Goal: Information Seeking & Learning: Check status

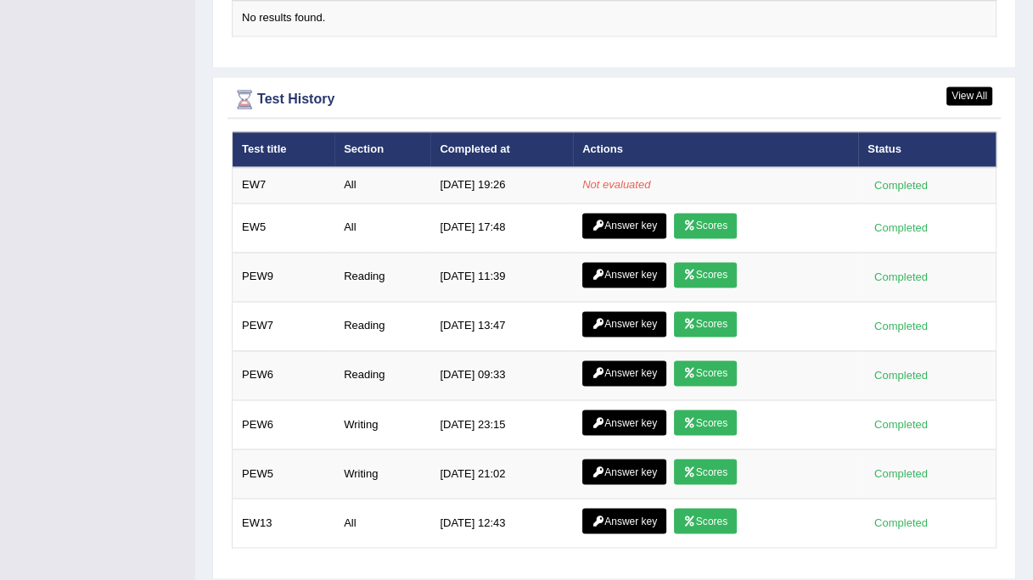
scroll to position [2198, 0]
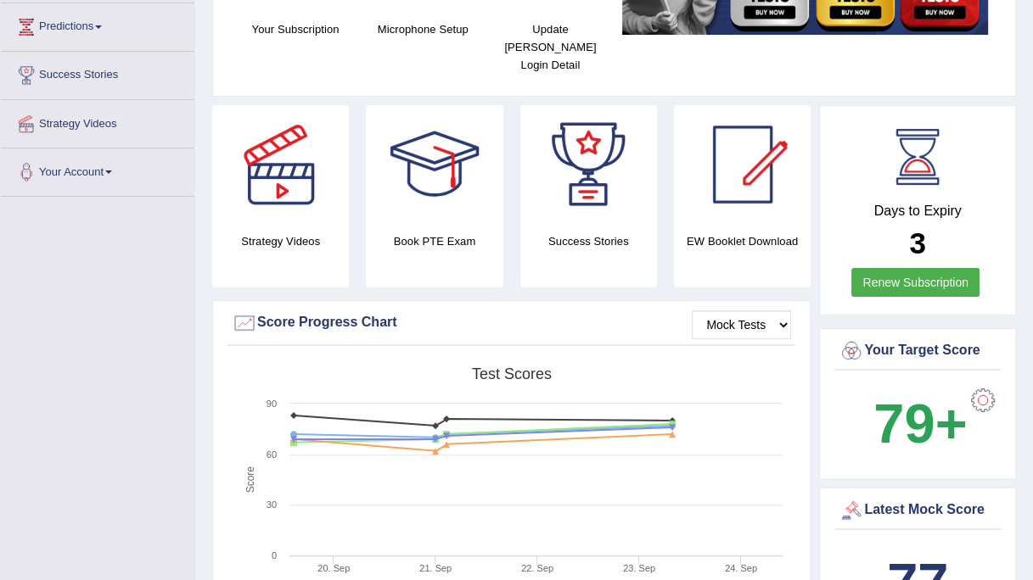
scroll to position [192, 0]
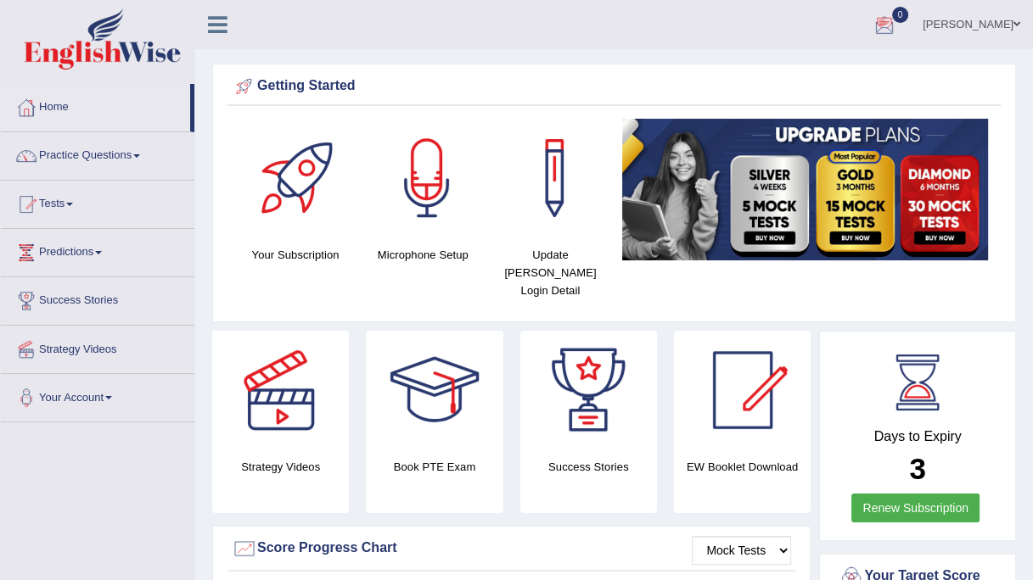
click at [897, 29] on div at bounding box center [884, 25] width 25 height 25
click at [594, 40] on ul "Isha PANDIT Toggle navigation Username: IshaP Access Type: Online Subscription:…" at bounding box center [739, 24] width 586 height 48
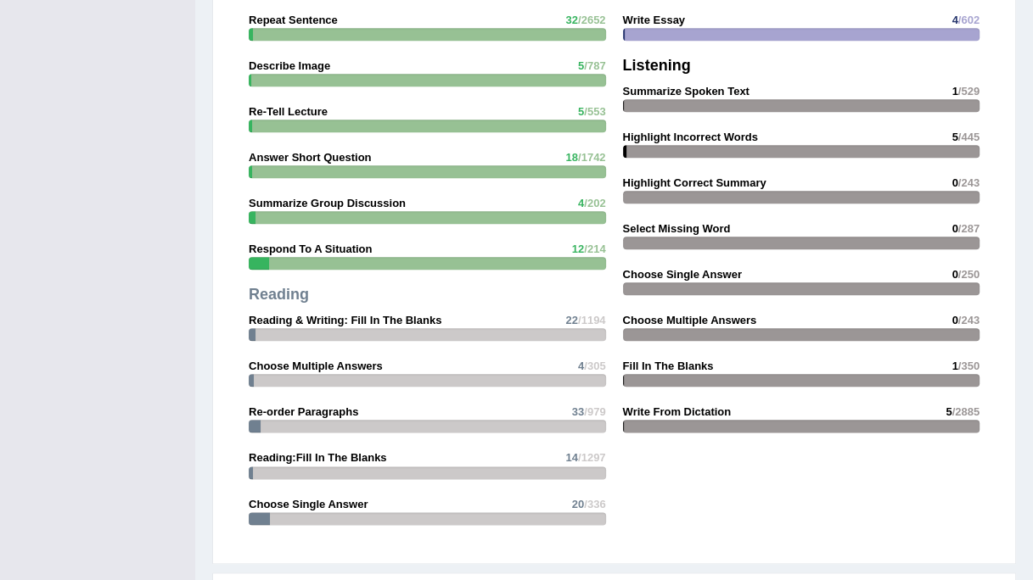
scroll to position [1496, 0]
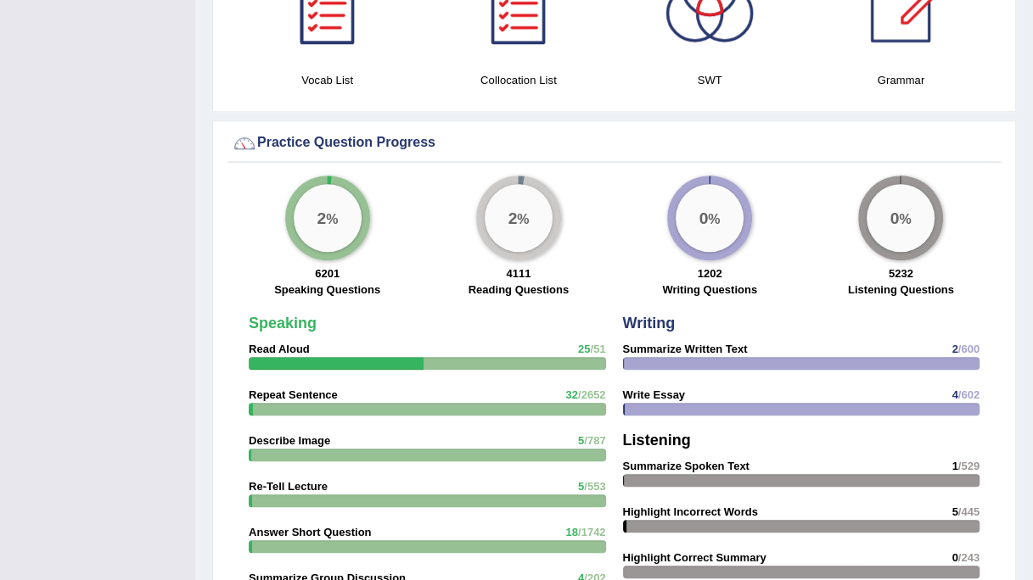
scroll to position [1138, 0]
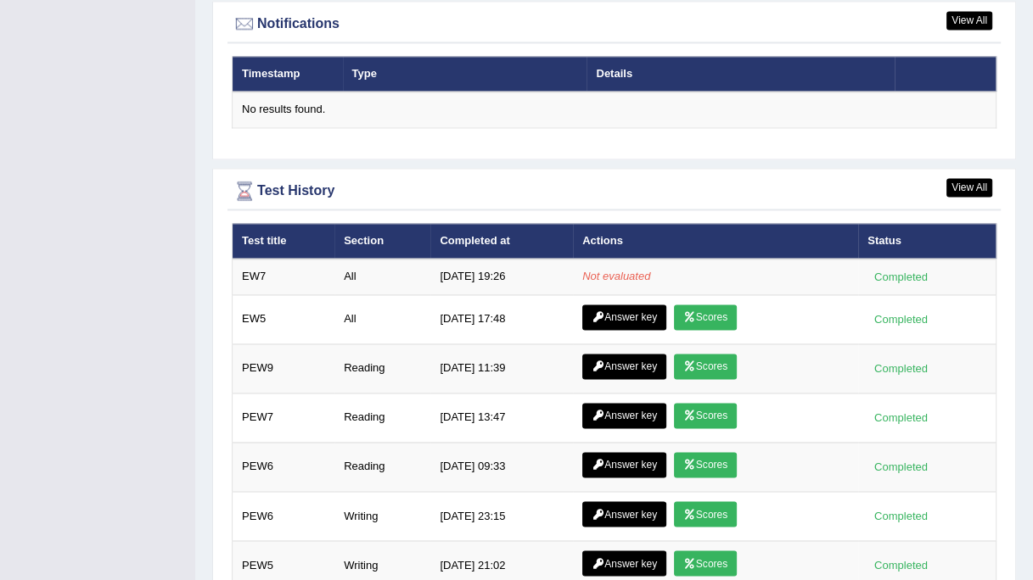
scroll to position [2084, 0]
drag, startPoint x: 426, startPoint y: 81, endPoint x: 196, endPoint y: -82, distance: 282.4
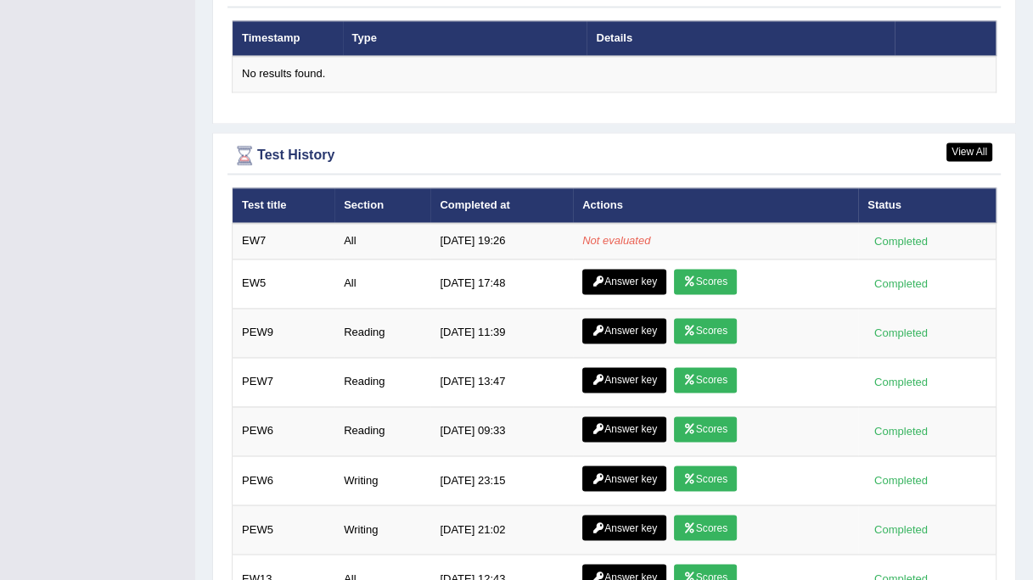
scroll to position [2121, 0]
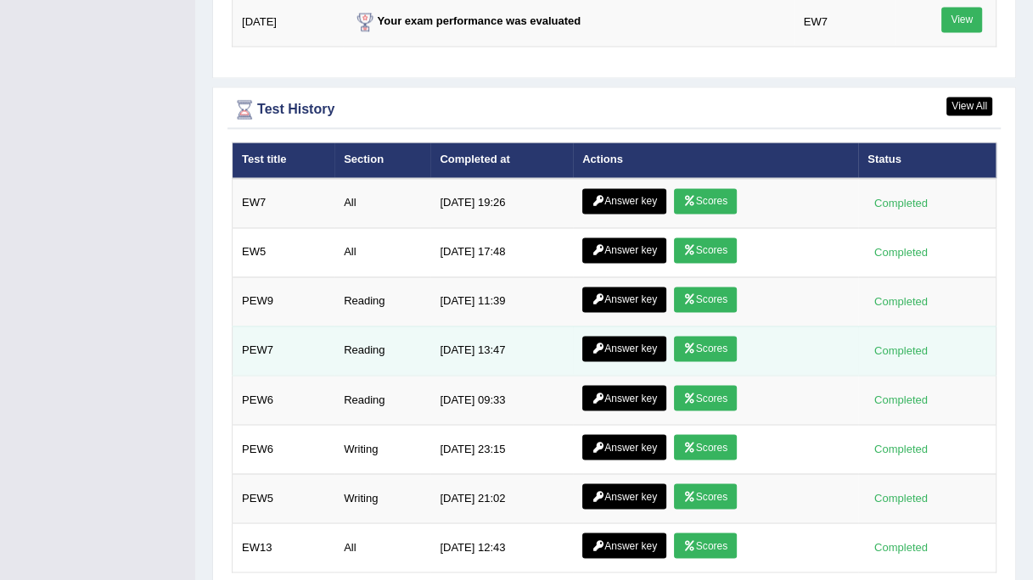
scroll to position [2241, 0]
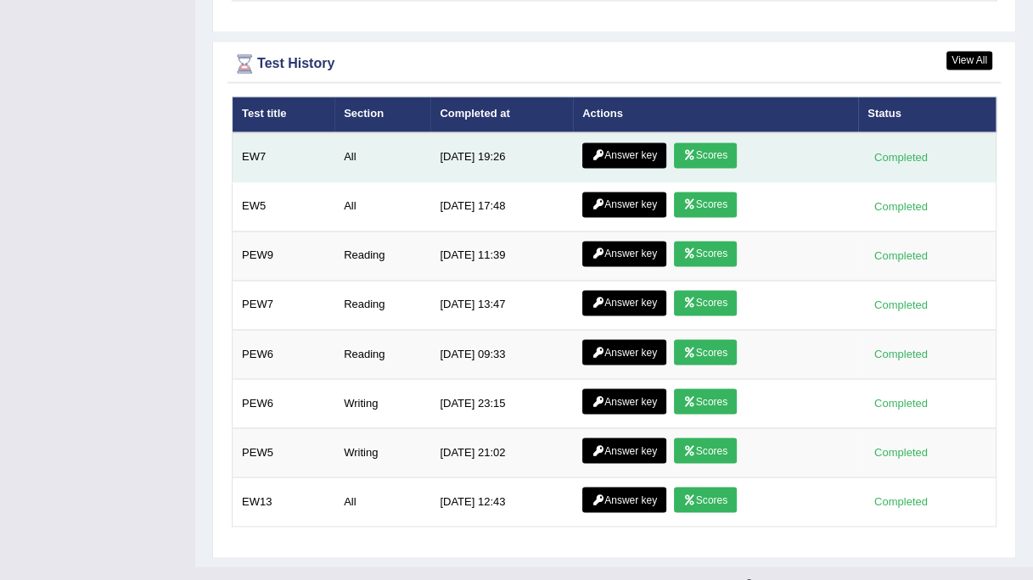
click at [709, 143] on link "Scores" at bounding box center [705, 155] width 63 height 25
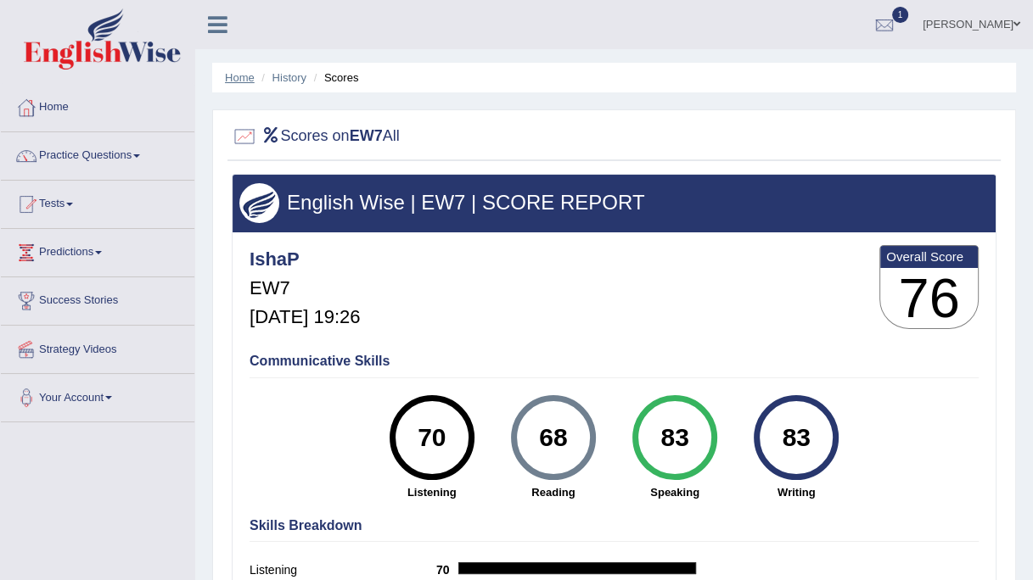
click at [231, 75] on link "Home" at bounding box center [240, 77] width 30 height 13
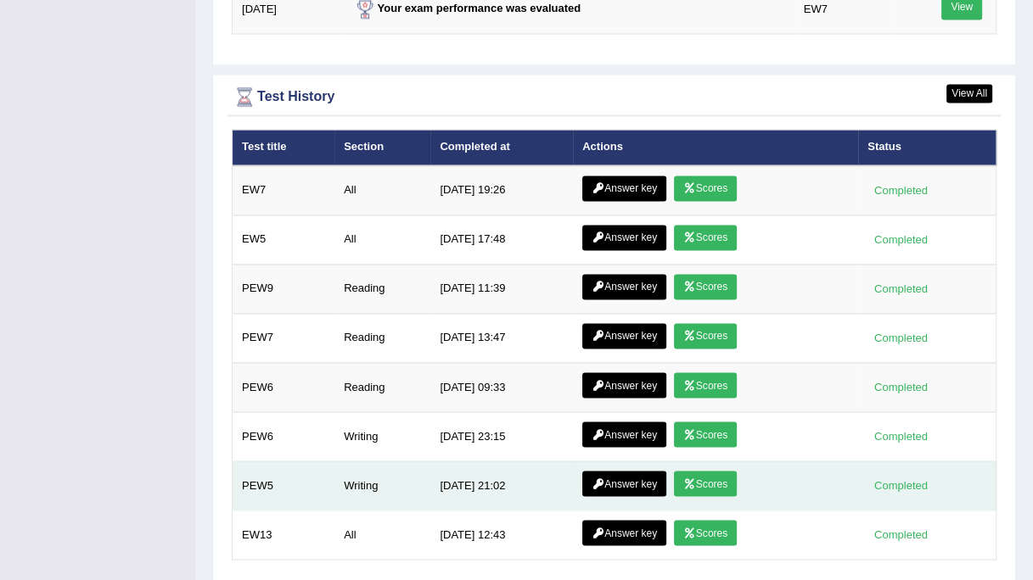
scroll to position [2241, 0]
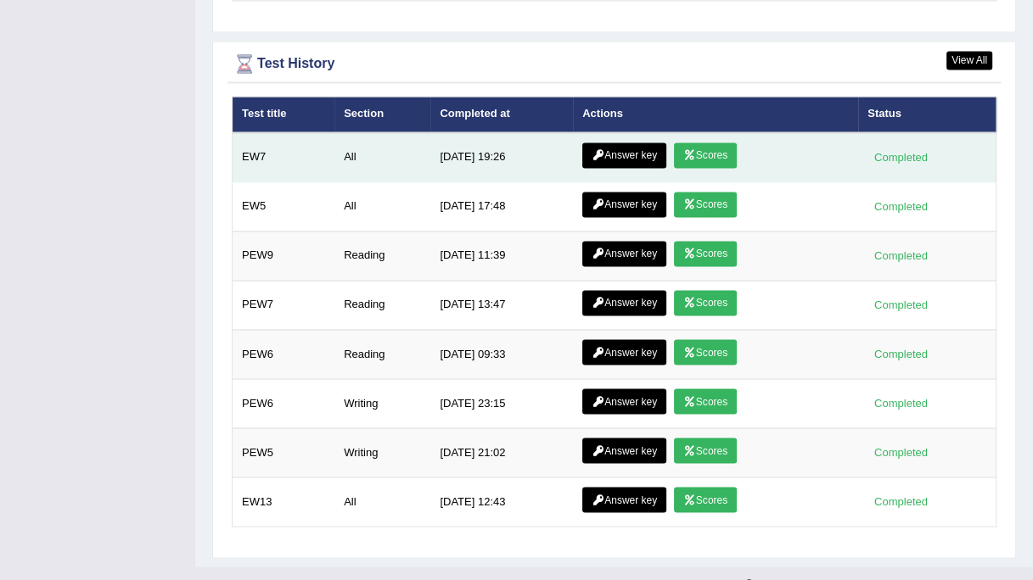
click at [622, 143] on link "Answer key" at bounding box center [624, 155] width 84 height 25
click at [626, 143] on link "Answer key" at bounding box center [624, 155] width 84 height 25
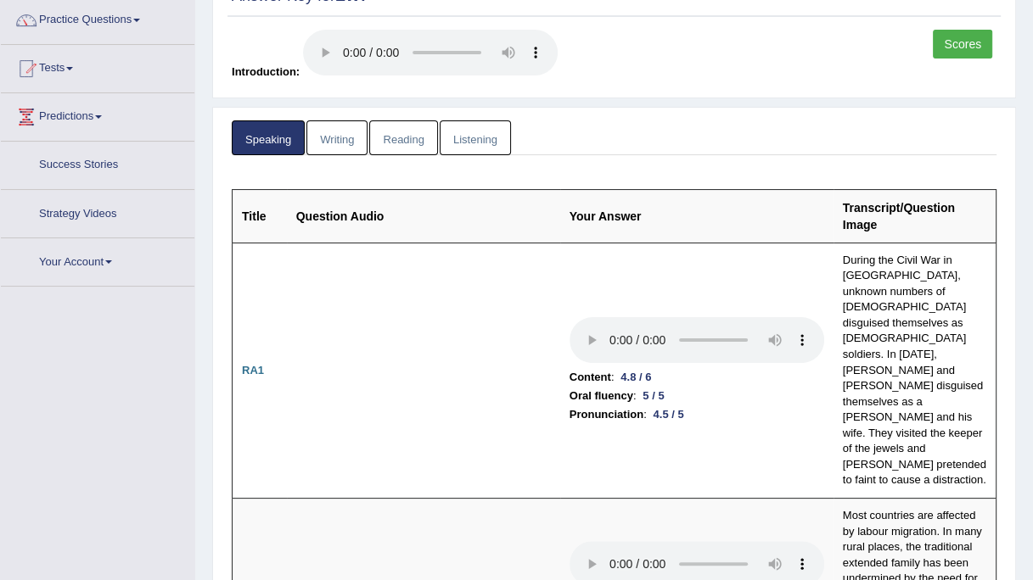
scroll to position [149, 0]
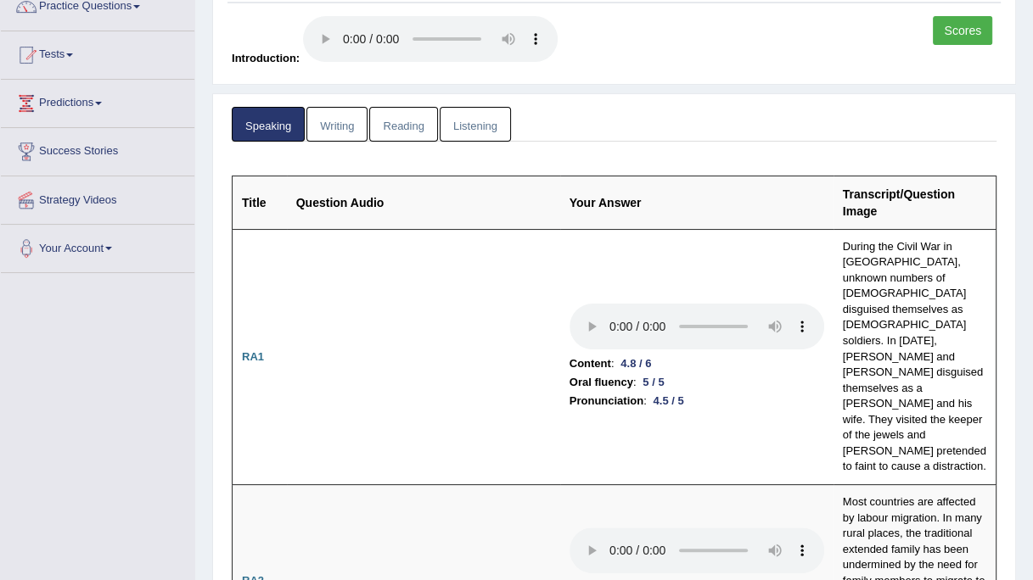
click at [336, 119] on link "Writing" at bounding box center [336, 124] width 61 height 35
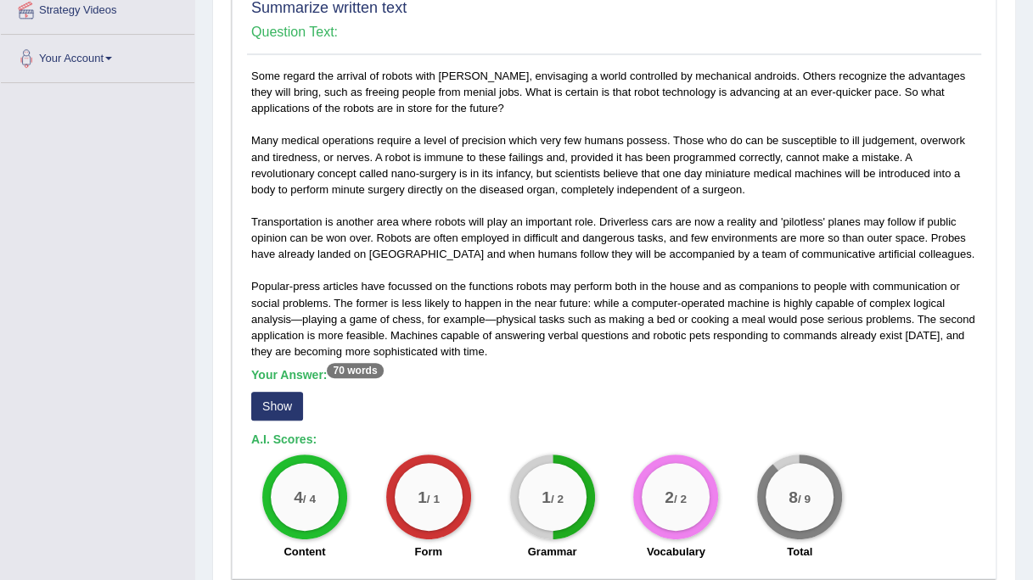
scroll to position [353, 0]
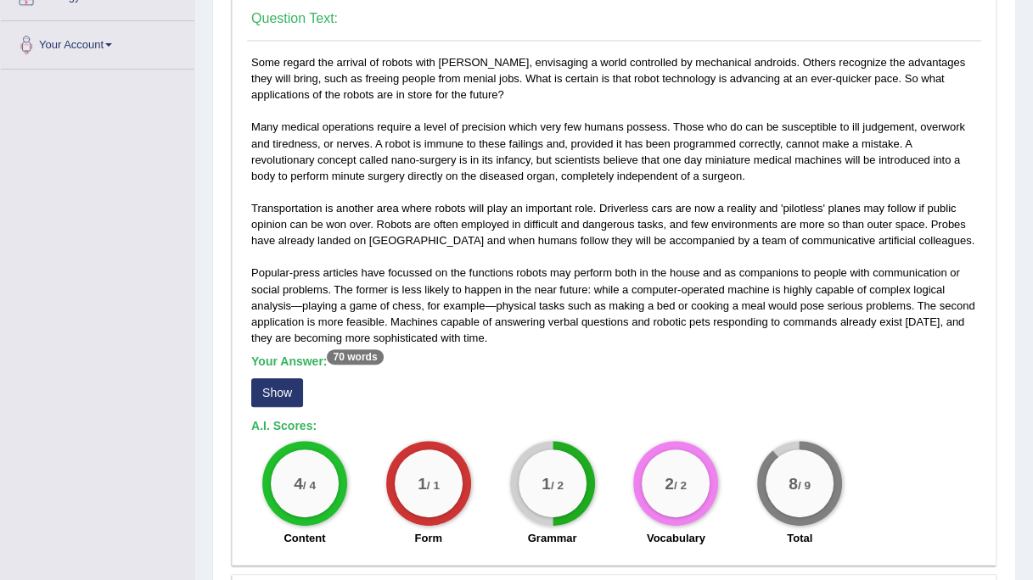
click at [265, 389] on button "Show" at bounding box center [277, 393] width 52 height 29
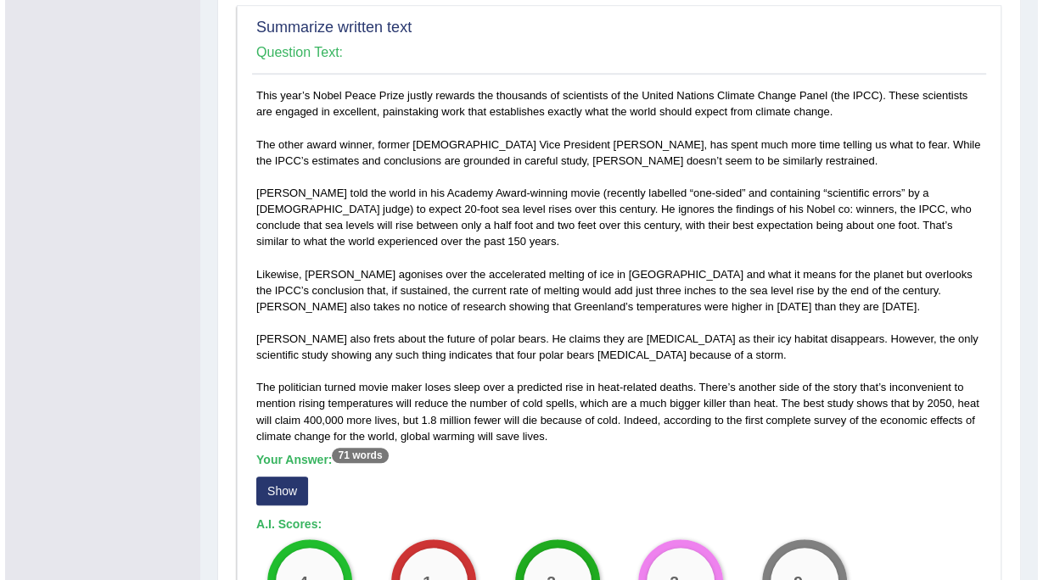
scroll to position [964, 0]
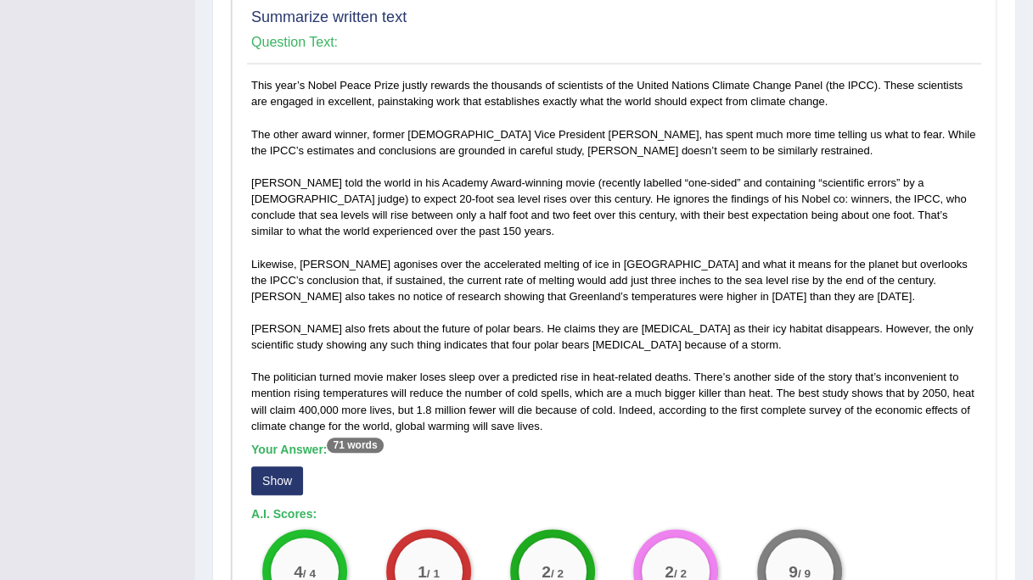
click at [267, 477] on button "Show" at bounding box center [277, 481] width 52 height 29
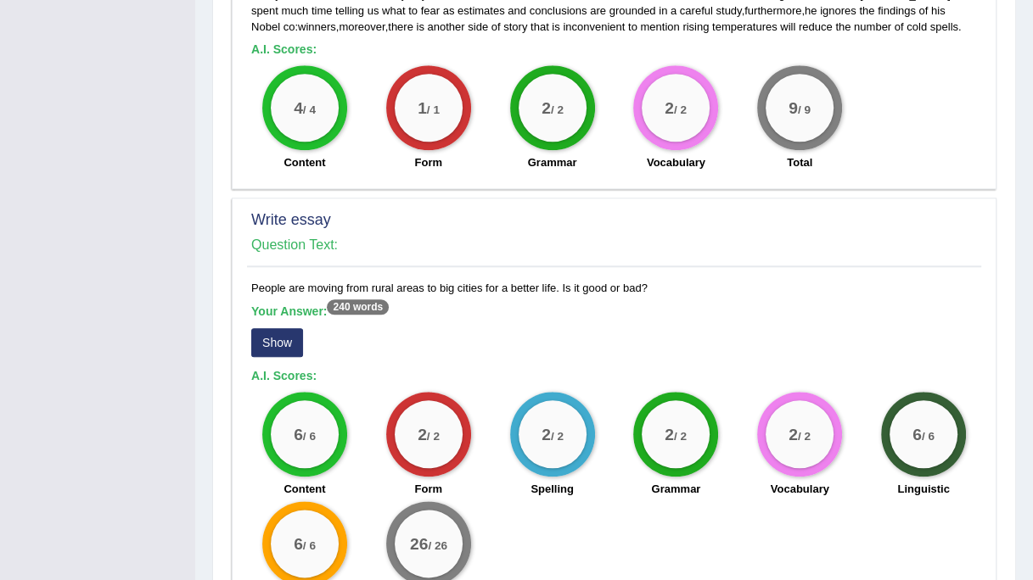
scroll to position [1566, 0]
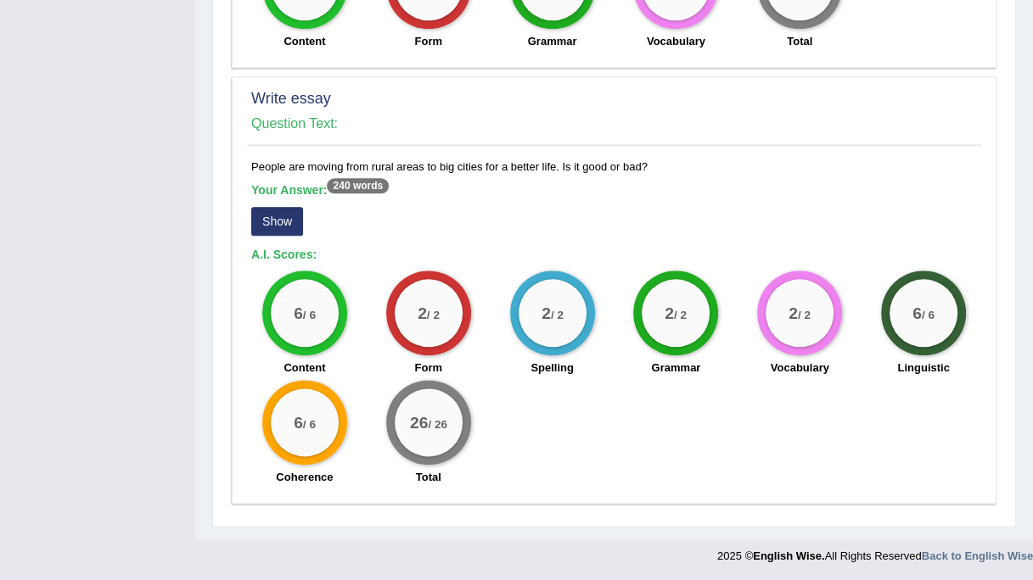
click at [271, 221] on button "Show" at bounding box center [277, 221] width 52 height 29
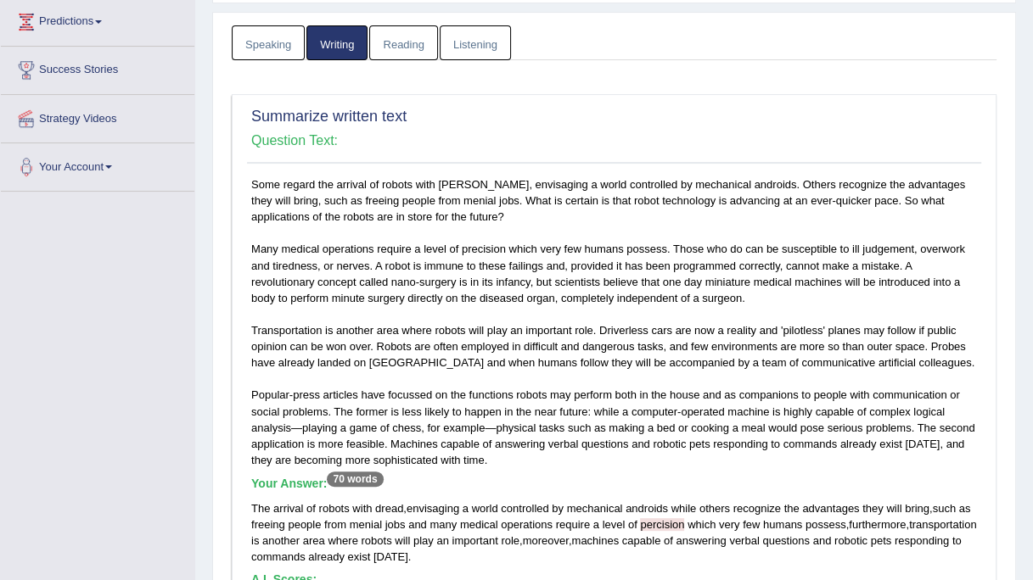
scroll to position [0, 0]
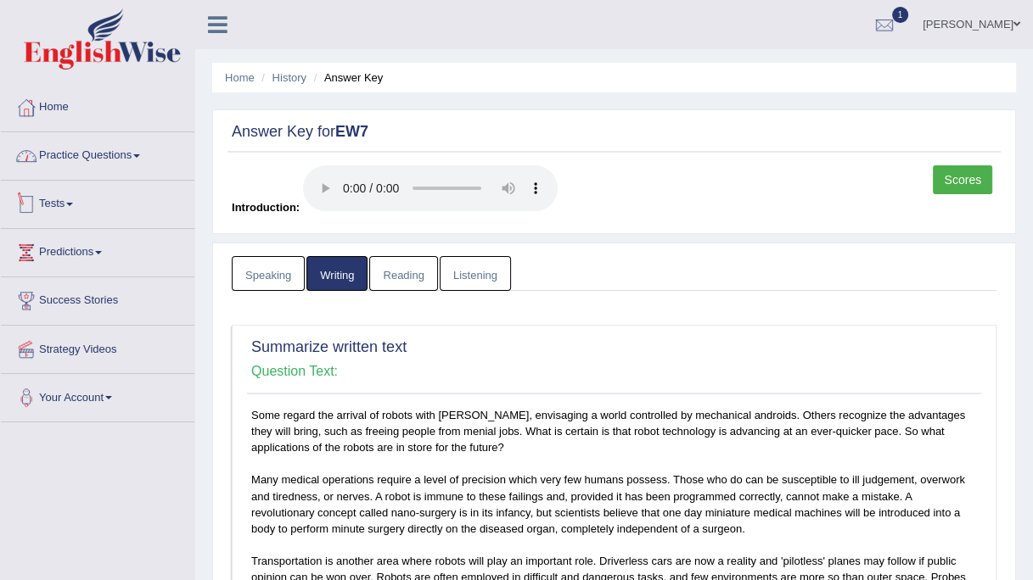
click at [108, 157] on link "Practice Questions" at bounding box center [97, 153] width 193 height 42
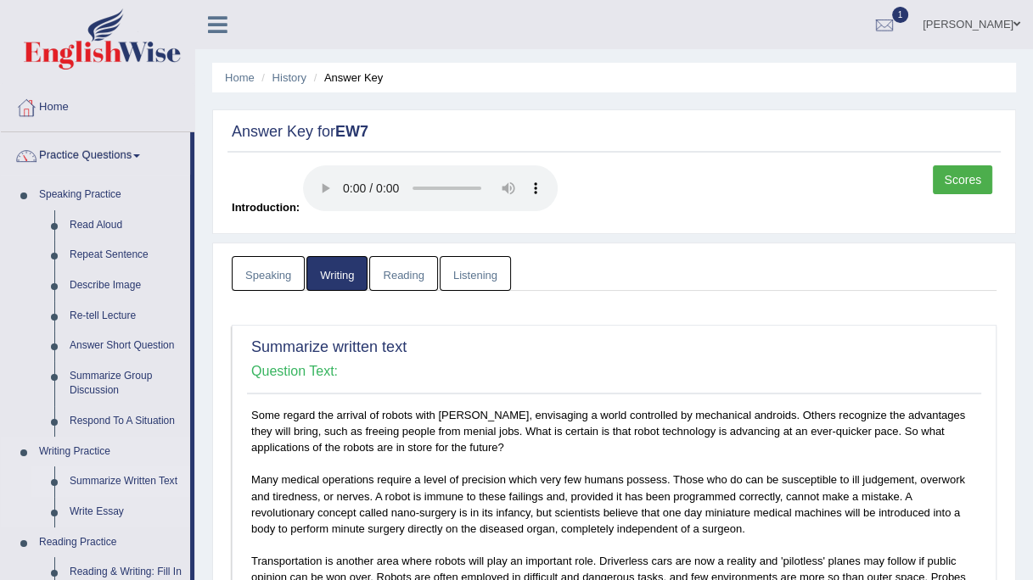
click at [121, 477] on link "Summarize Written Text" at bounding box center [126, 482] width 128 height 31
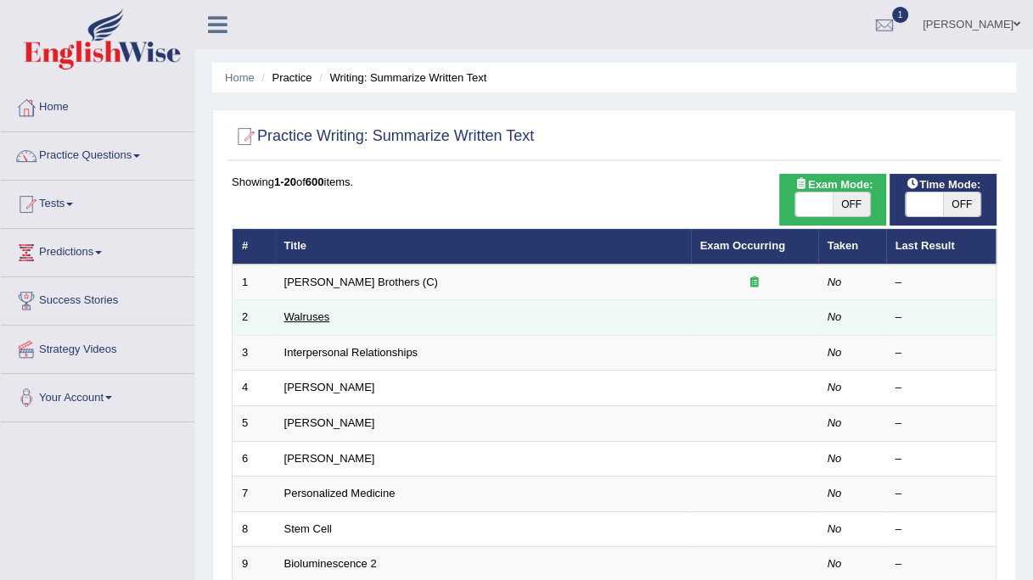
click at [316, 311] on link "Walruses" at bounding box center [307, 317] width 46 height 13
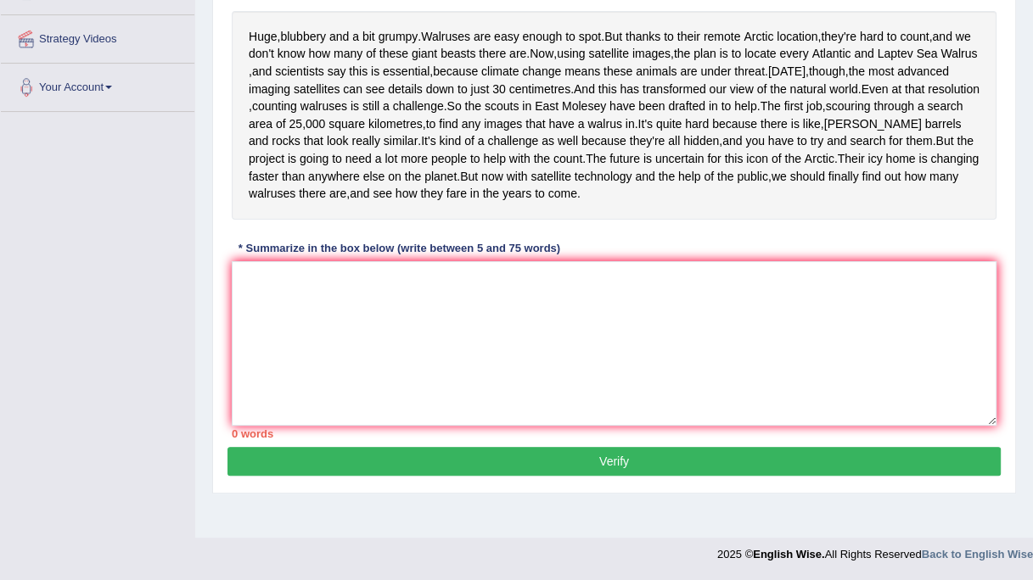
scroll to position [347, 0]
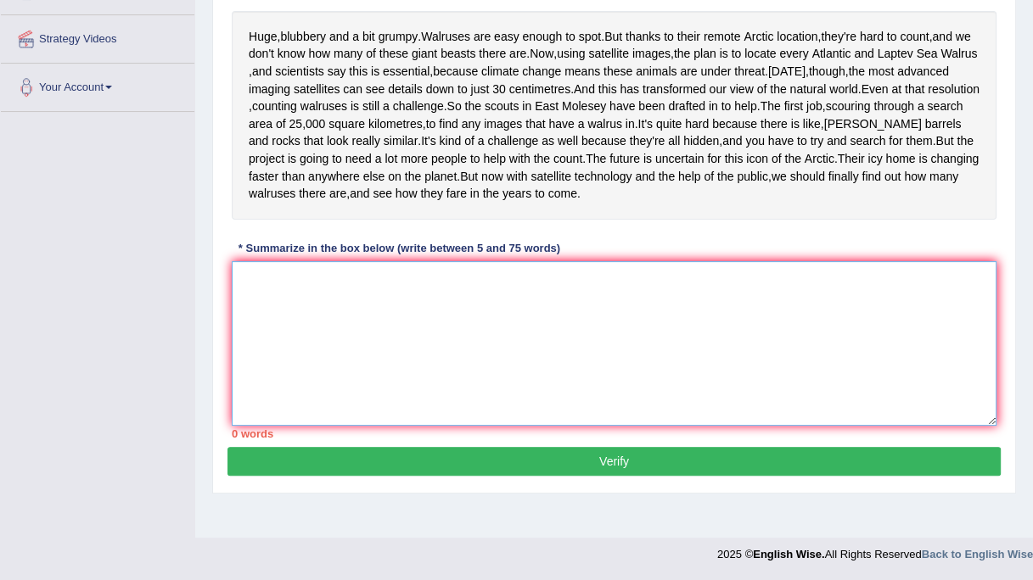
click at [344, 326] on textarea at bounding box center [614, 343] width 765 height 165
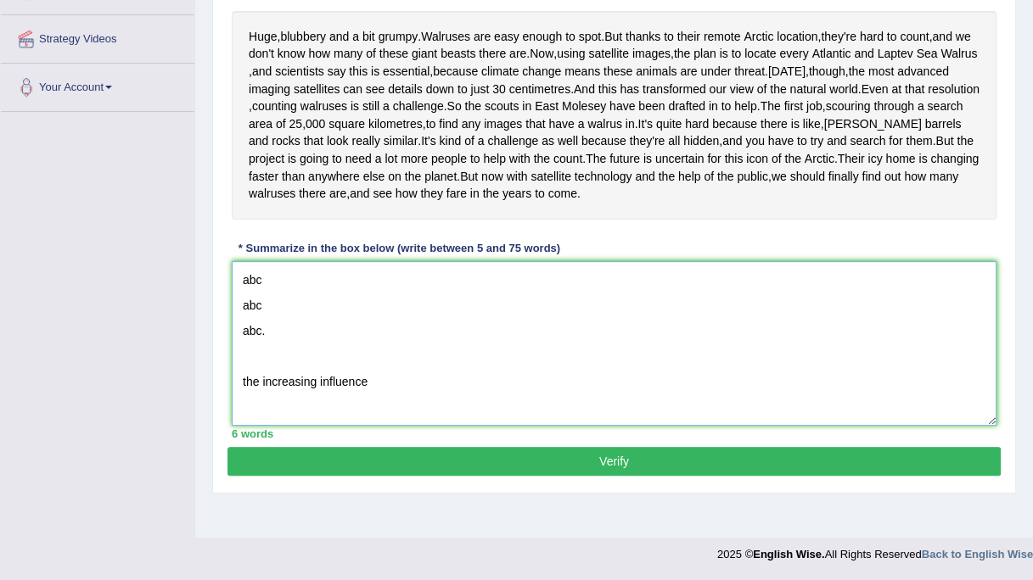
drag, startPoint x: 249, startPoint y: 402, endPoint x: 367, endPoint y: 413, distance: 119.3
click at [367, 413] on textarea "abc abc abc. the increasing influence" at bounding box center [614, 343] width 765 height 165
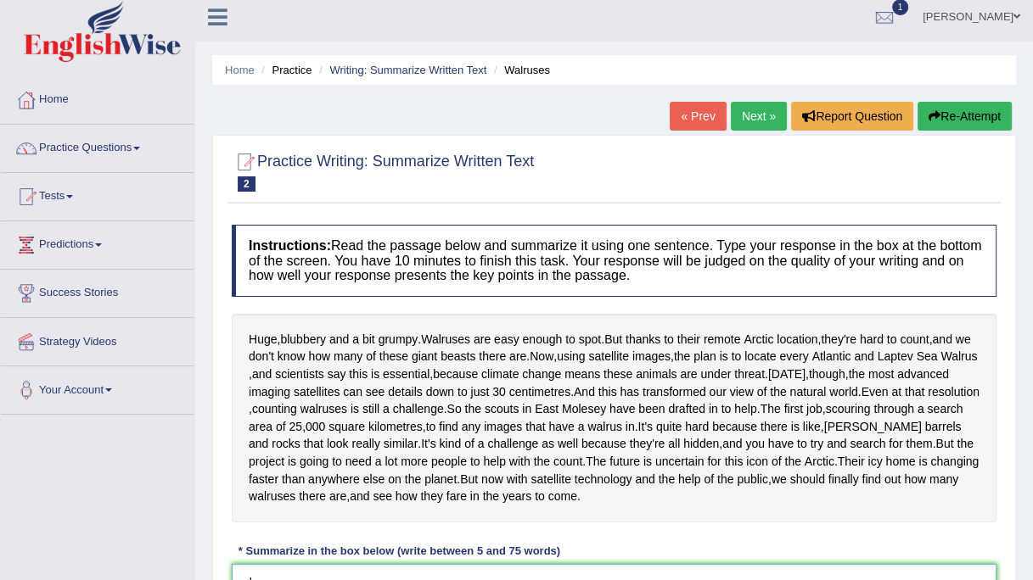
scroll to position [0, 0]
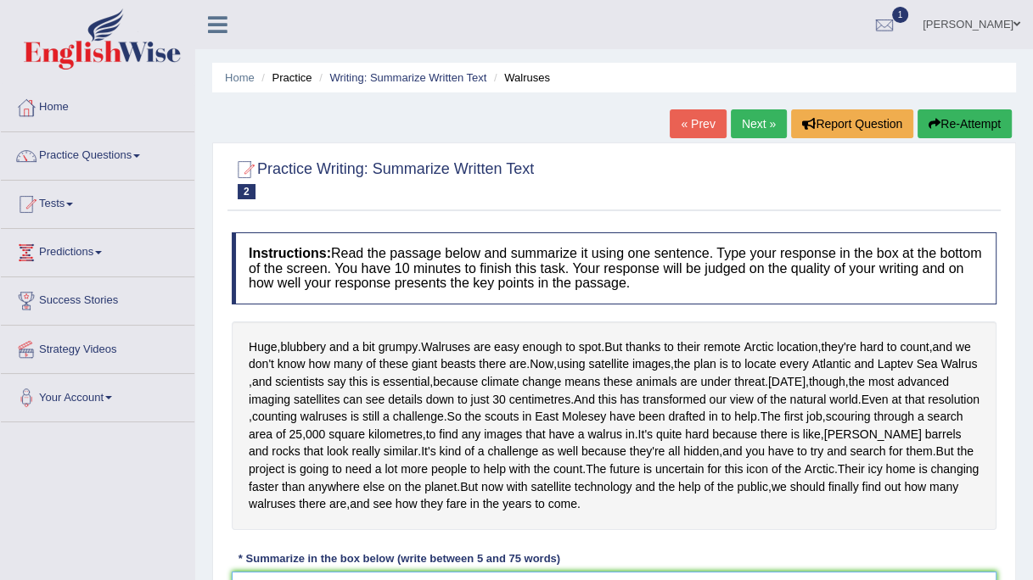
type textarea "abc abc abc. the increasing influence"
click at [743, 124] on link "Next »" at bounding box center [759, 123] width 56 height 29
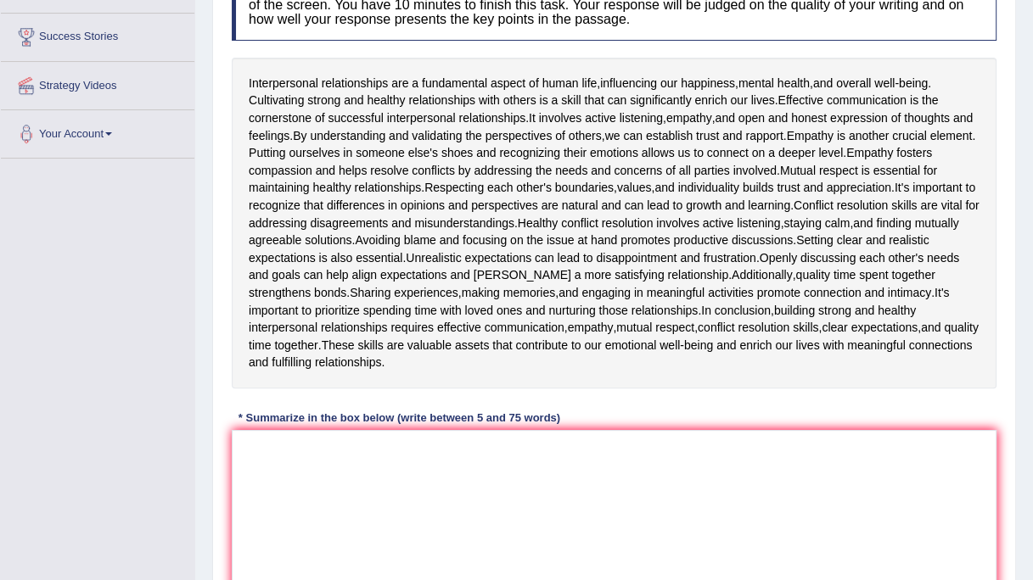
scroll to position [272, 0]
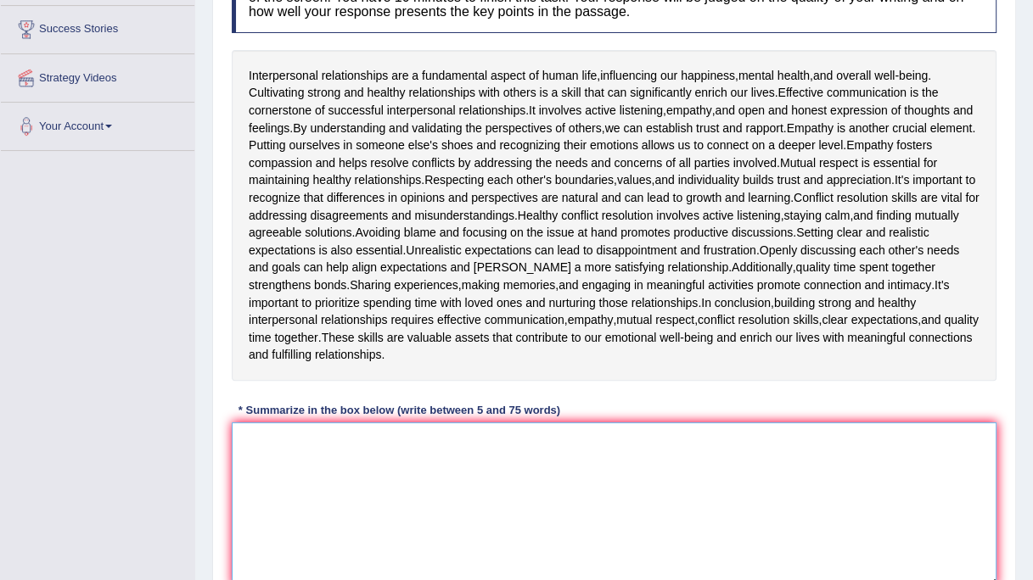
paste textarea "the increasing influence"
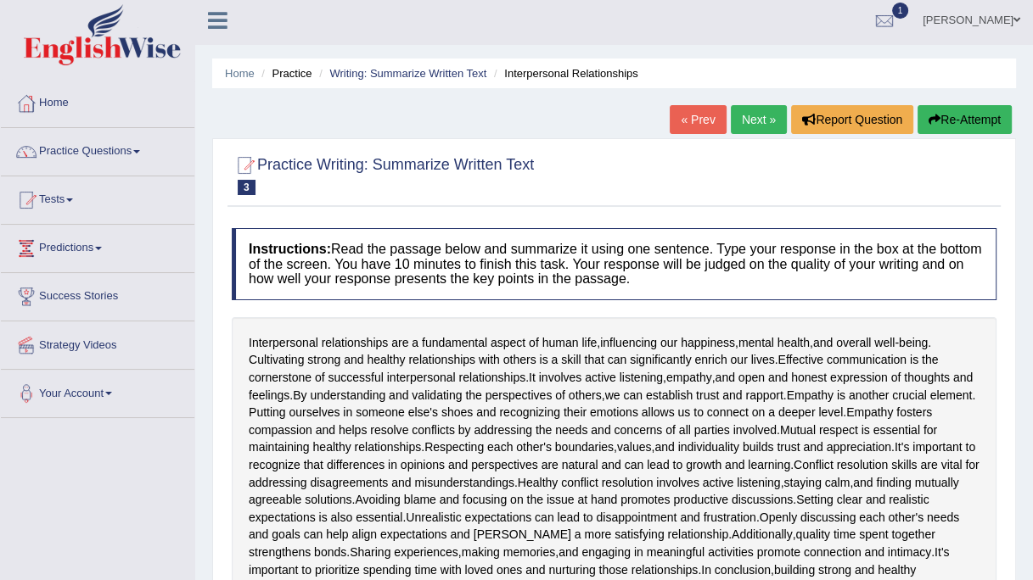
scroll to position [0, 0]
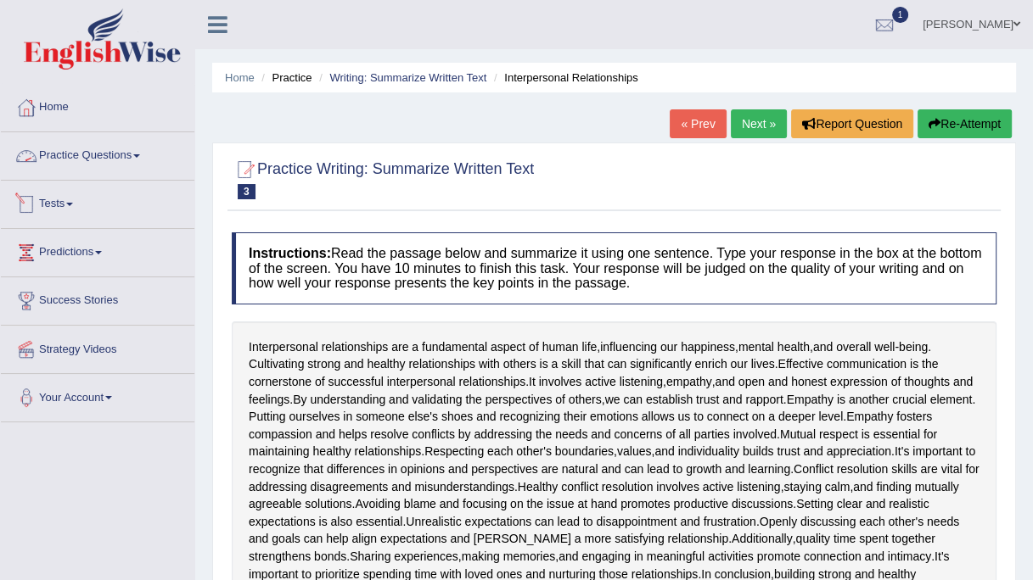
type textarea "the increasing influence"
click at [101, 157] on link "Practice Questions" at bounding box center [97, 153] width 193 height 42
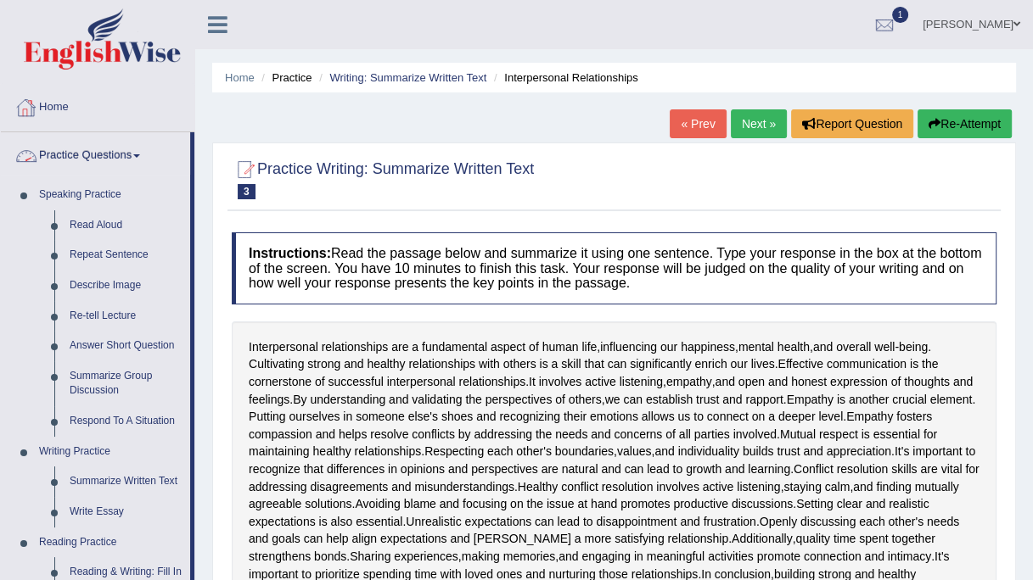
click at [51, 105] on link "Home" at bounding box center [97, 105] width 193 height 42
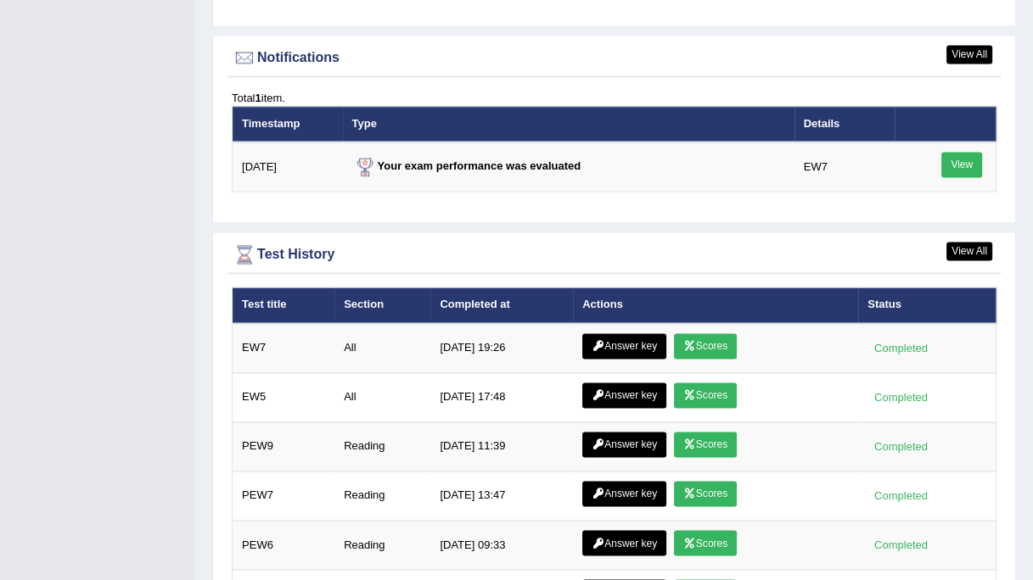
scroll to position [2050, 0]
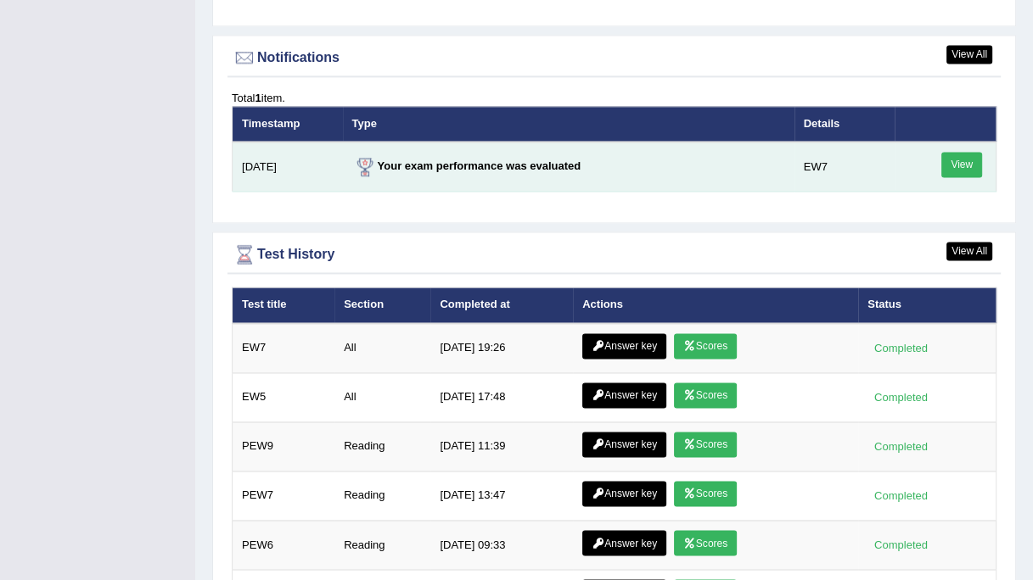
click at [958, 152] on link "View" at bounding box center [961, 164] width 41 height 25
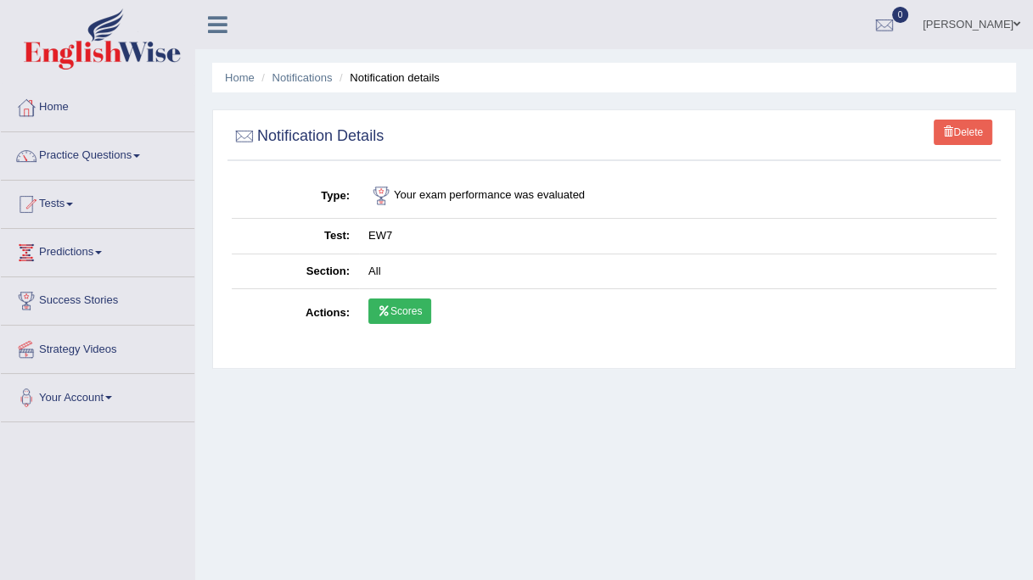
click at [400, 307] on link "Scores" at bounding box center [399, 311] width 63 height 25
click at [47, 104] on link "Home" at bounding box center [97, 105] width 193 height 42
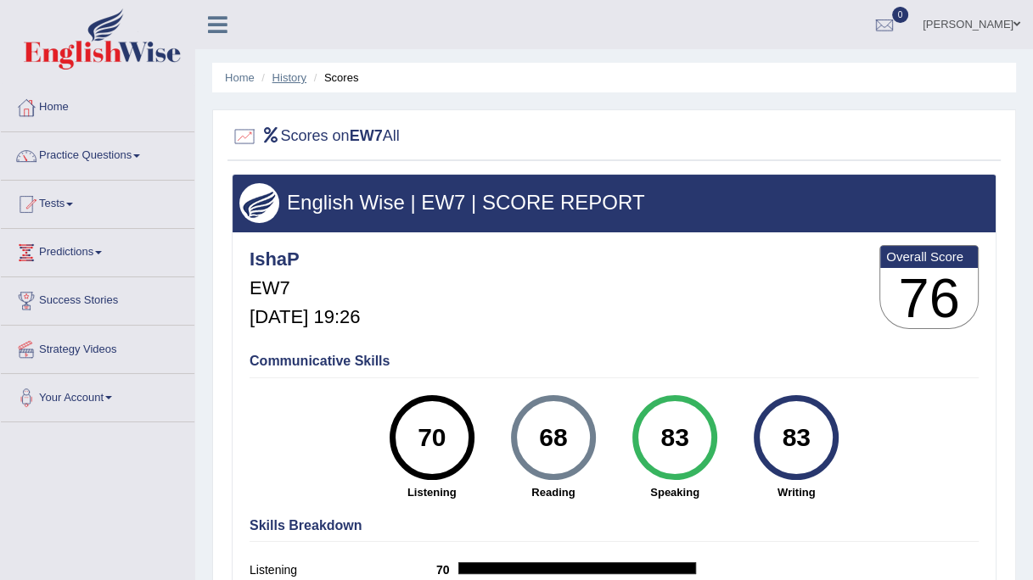
click at [292, 74] on link "History" at bounding box center [289, 77] width 34 height 13
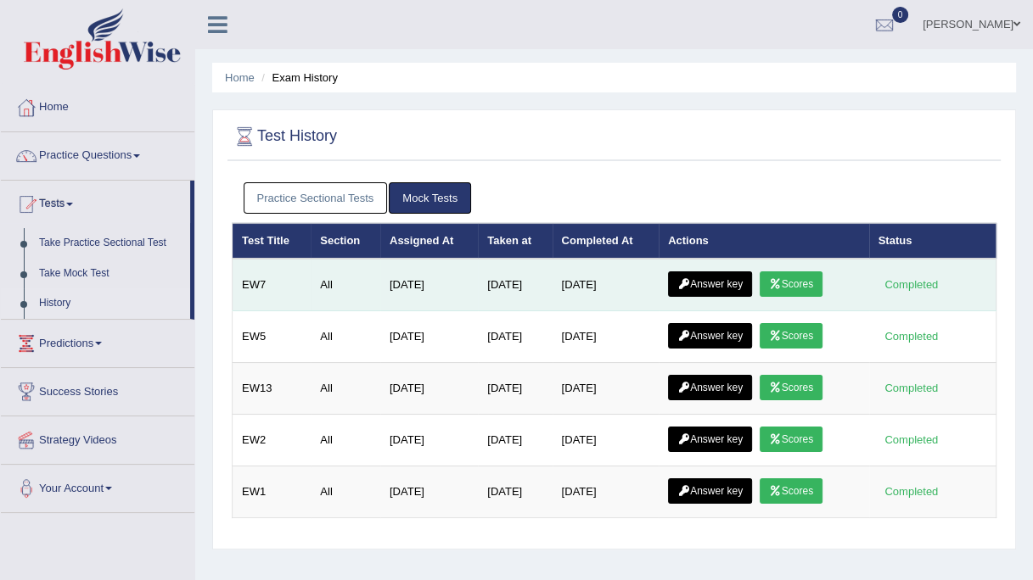
click at [709, 278] on link "Answer key" at bounding box center [710, 284] width 84 height 25
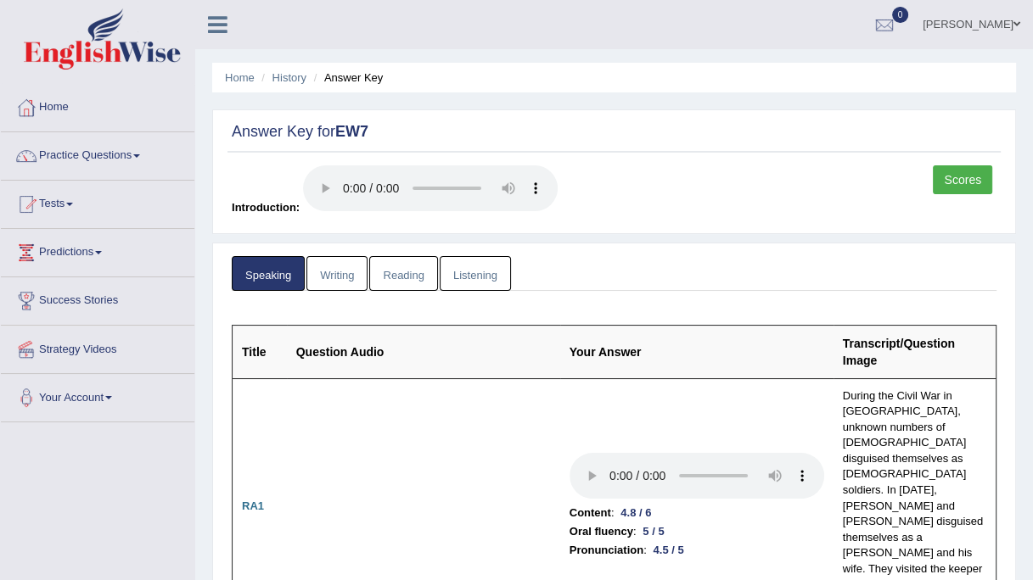
click at [329, 273] on link "Writing" at bounding box center [336, 273] width 61 height 35
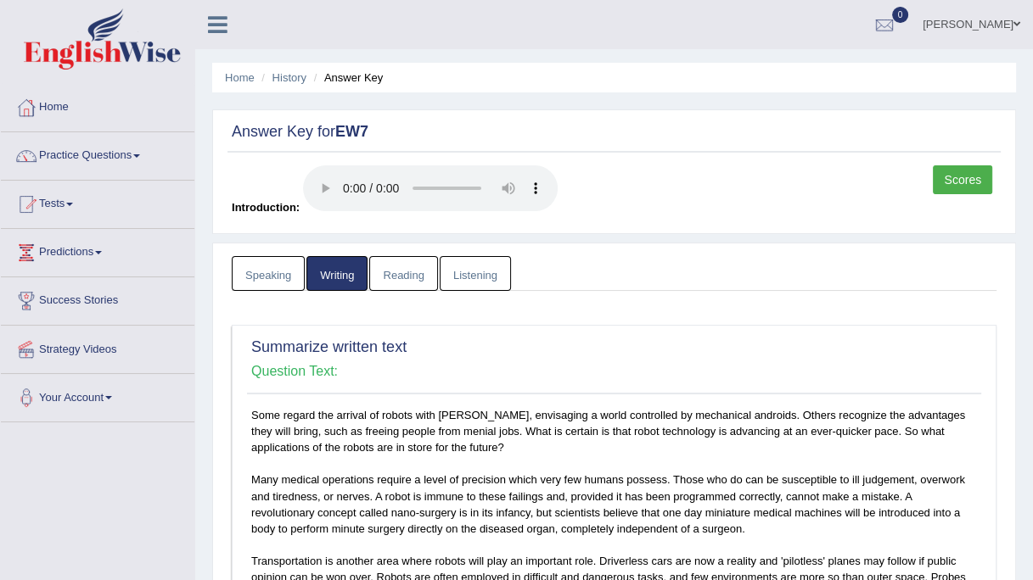
click at [406, 277] on link "Reading" at bounding box center [403, 273] width 68 height 35
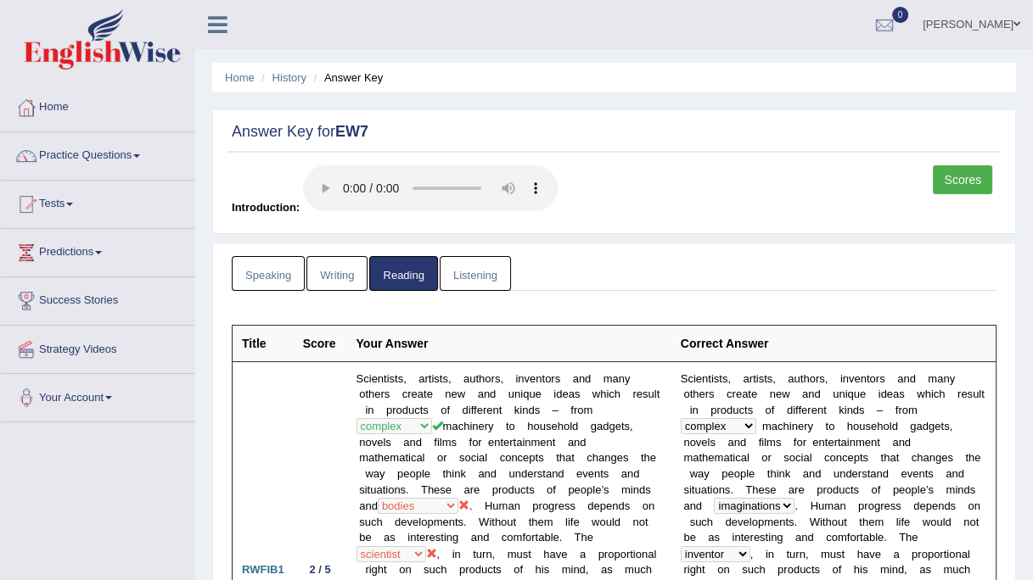
click at [460, 265] on link "Listening" at bounding box center [475, 273] width 71 height 35
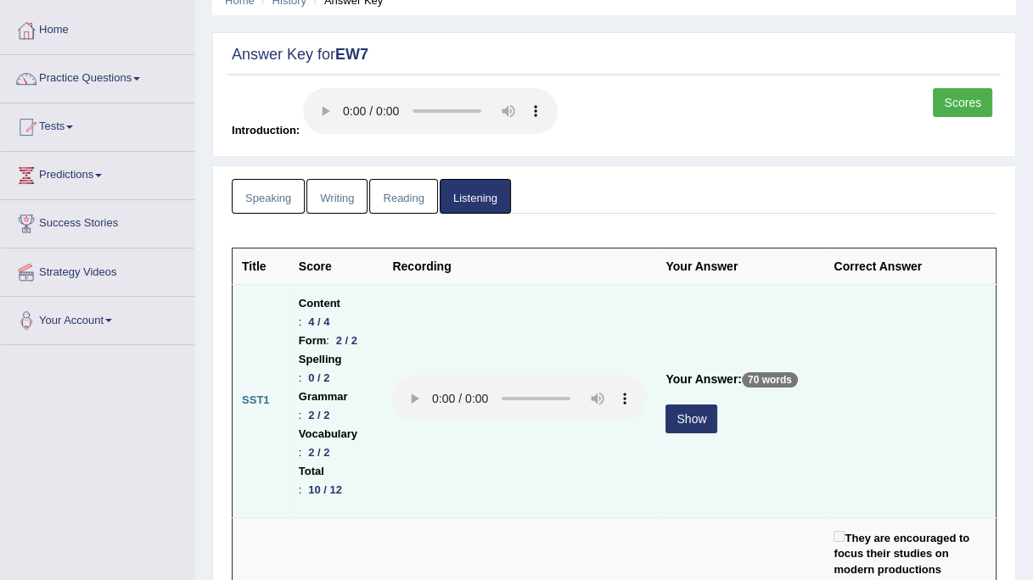
scroll to position [81, 0]
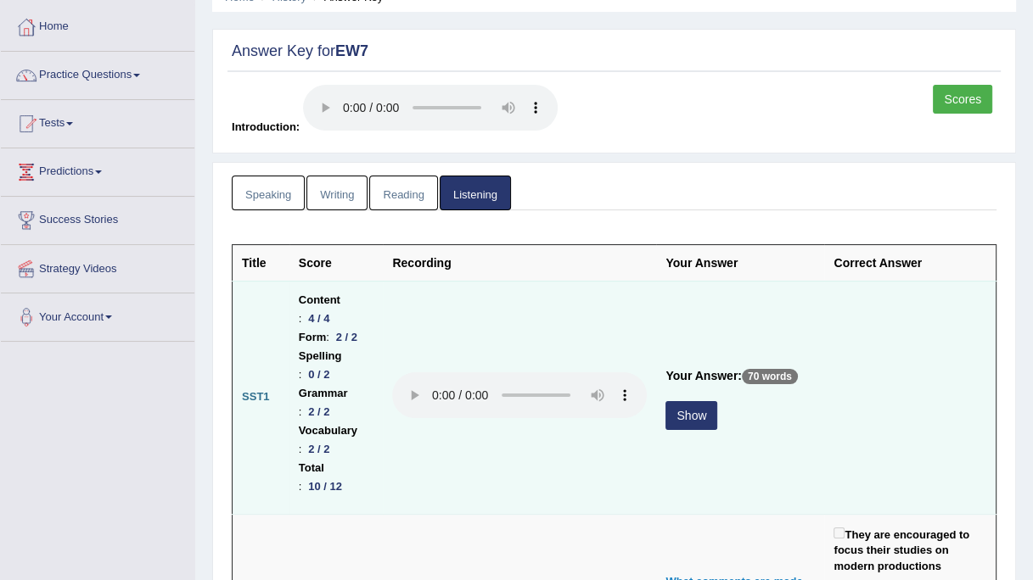
click at [679, 426] on button "Show" at bounding box center [691, 415] width 52 height 29
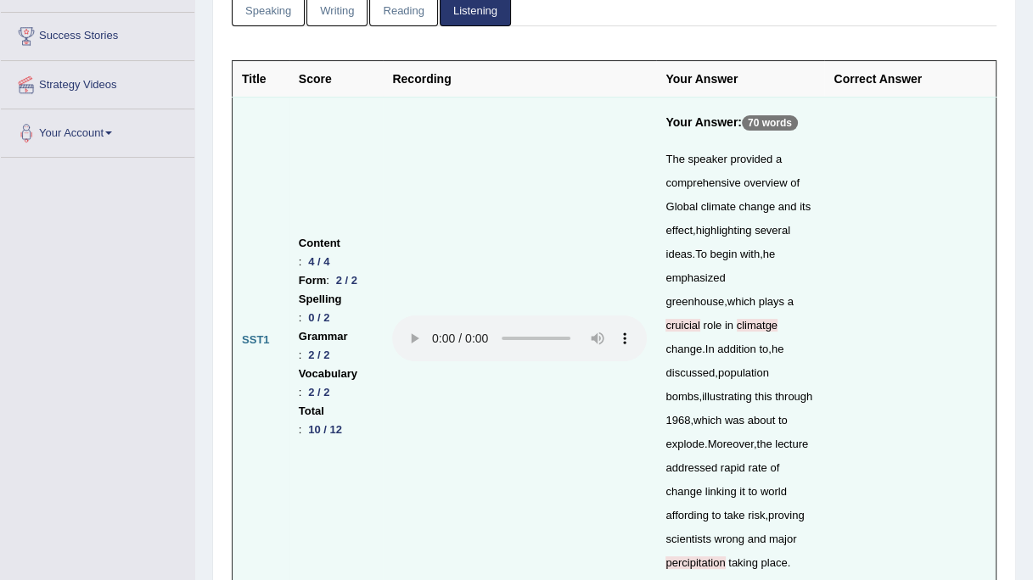
scroll to position [0, 0]
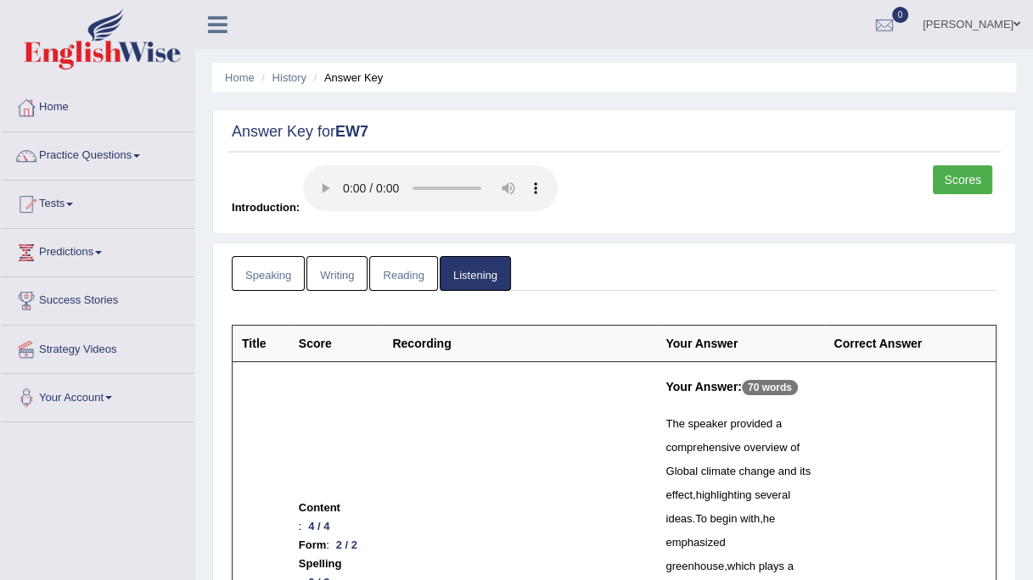
click at [954, 177] on link "Scores" at bounding box center [962, 179] width 59 height 29
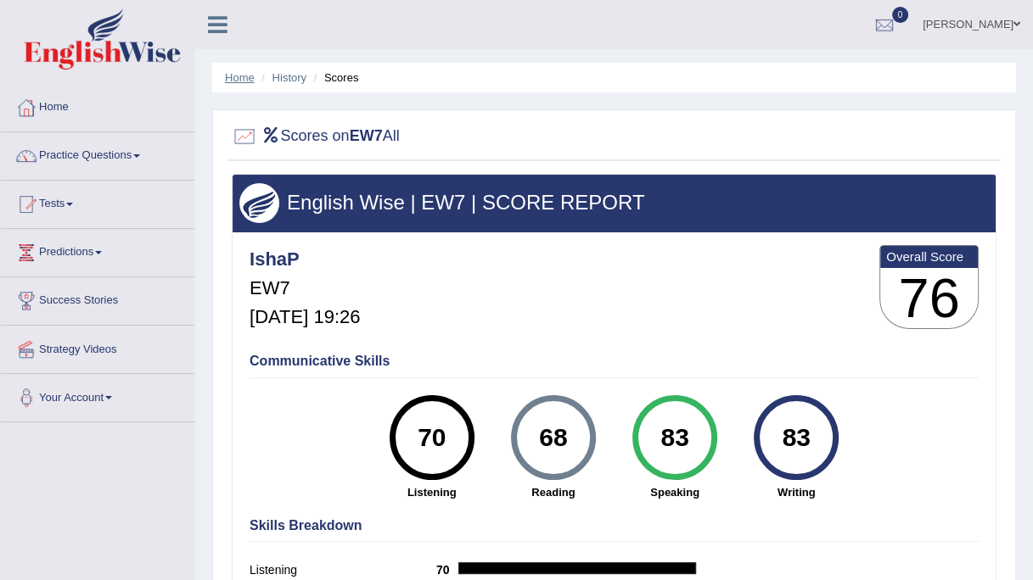
click at [236, 82] on link "Home" at bounding box center [240, 77] width 30 height 13
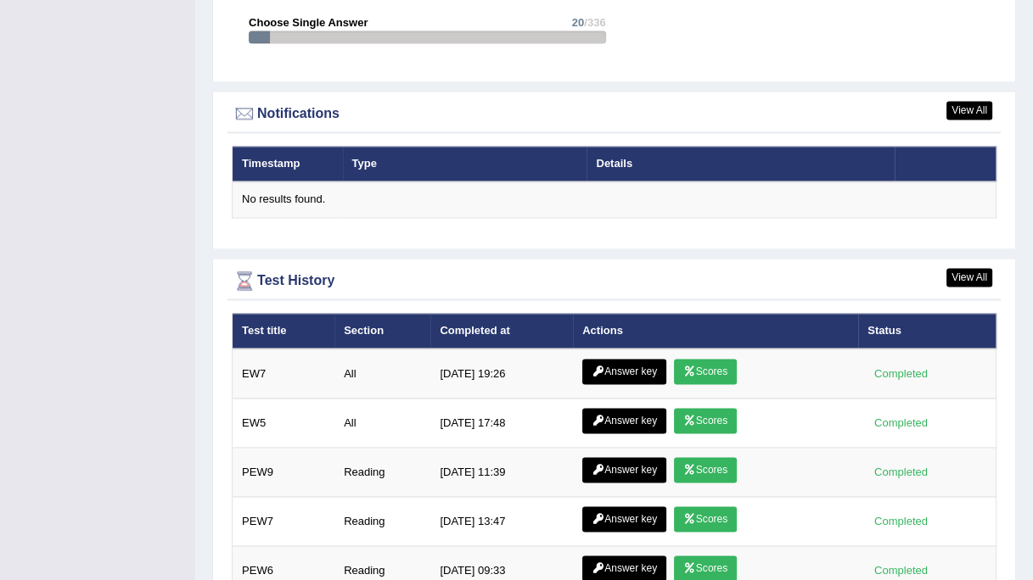
scroll to position [2212, 0]
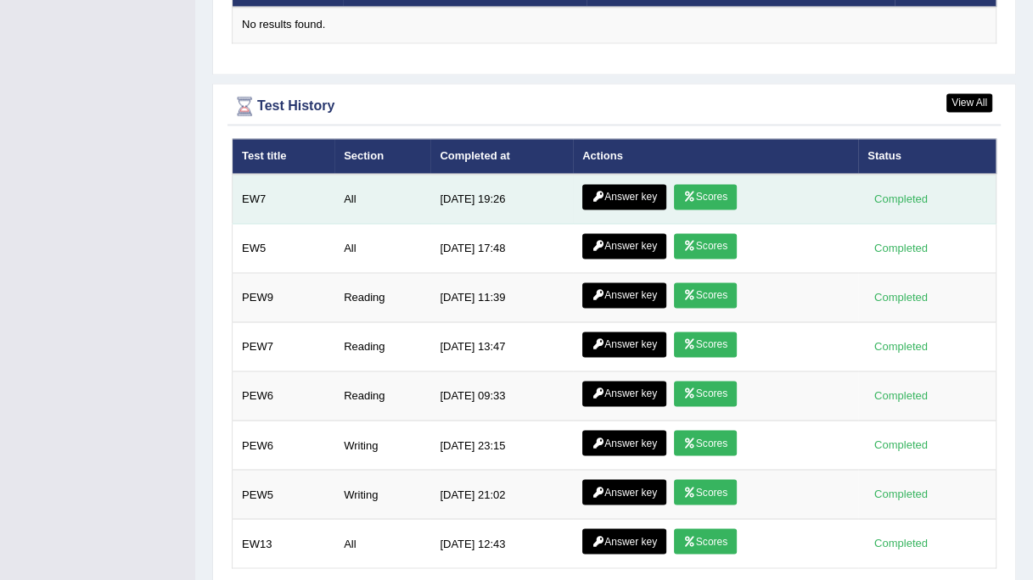
click at [302, 138] on table "Test title Section Completed at Actions Status EW7 All [DATE] 19:26 Answer key …" at bounding box center [614, 353] width 765 height 431
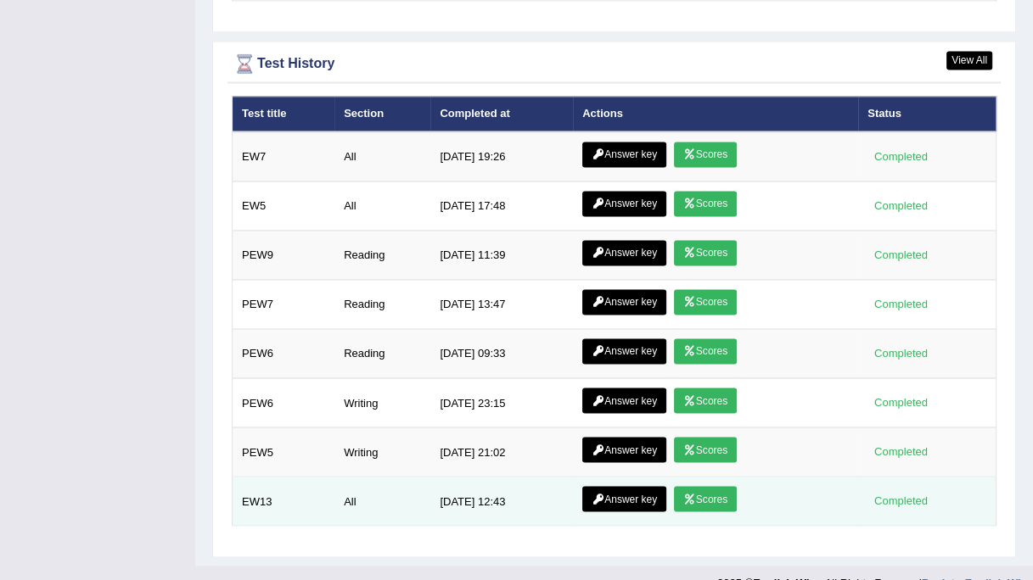
click at [699, 486] on link "Scores" at bounding box center [705, 498] width 63 height 25
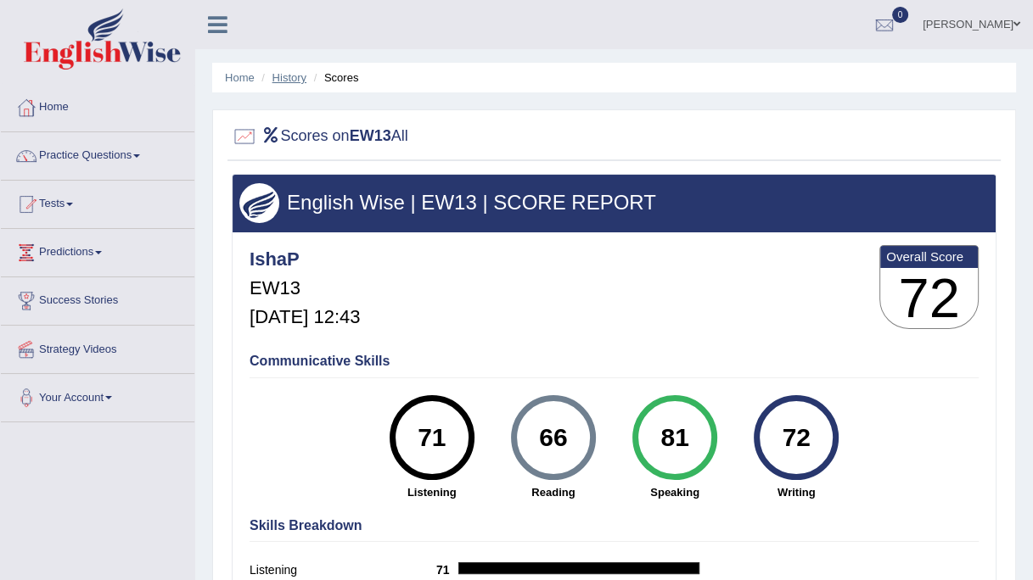
click at [289, 78] on link "History" at bounding box center [289, 77] width 34 height 13
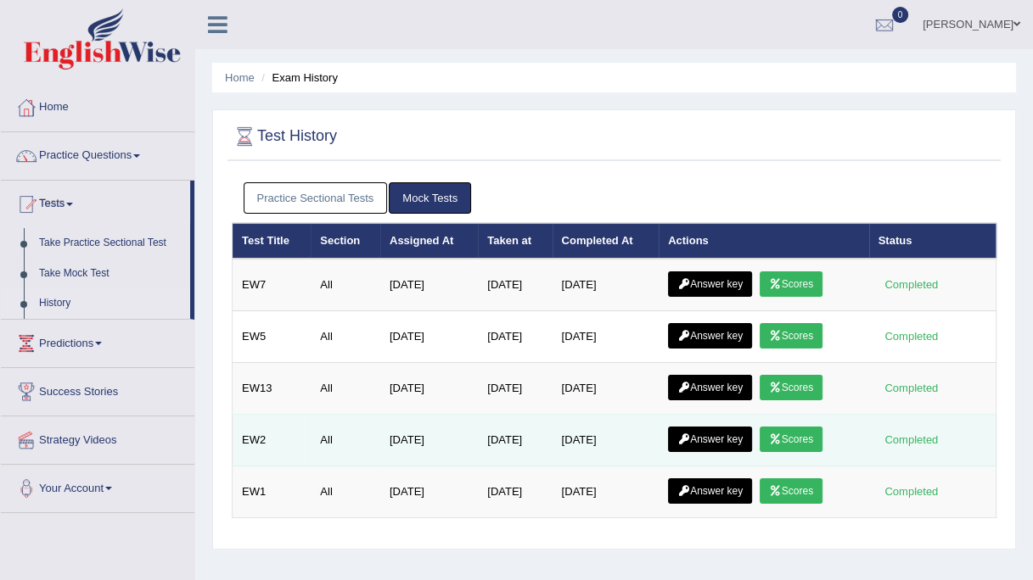
click at [788, 441] on link "Scores" at bounding box center [791, 439] width 63 height 25
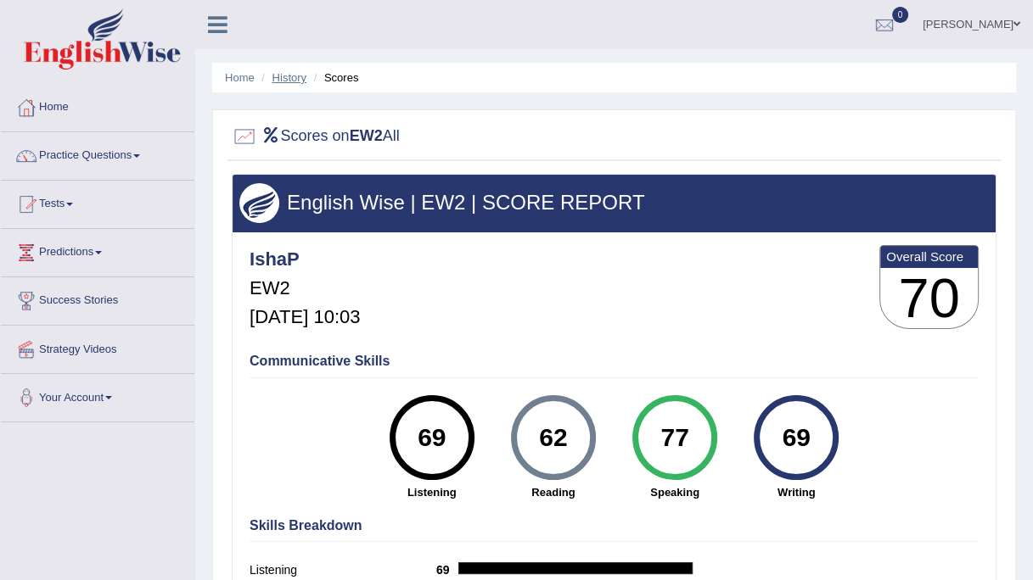
click at [284, 76] on link "History" at bounding box center [289, 77] width 34 height 13
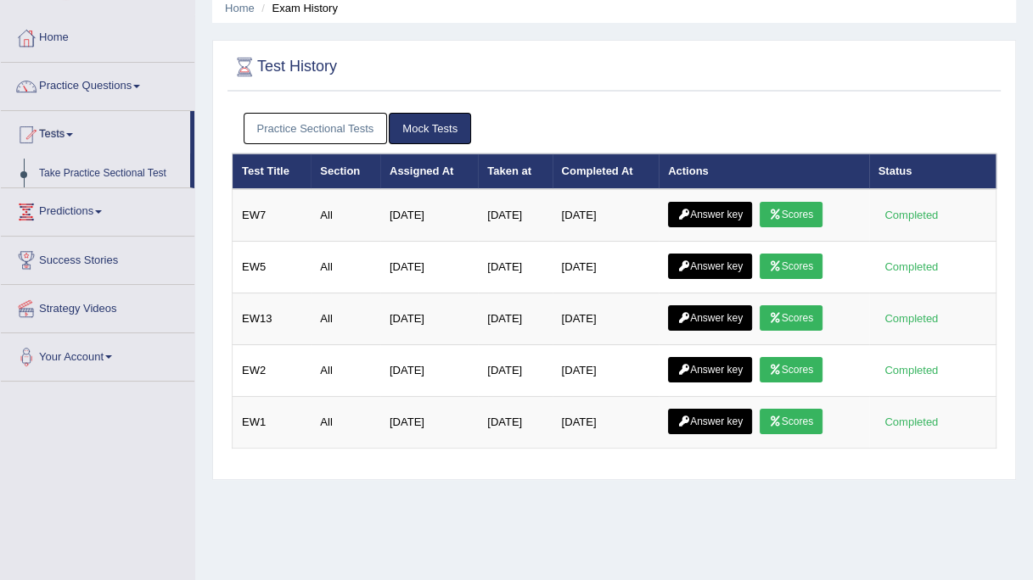
scroll to position [94, 0]
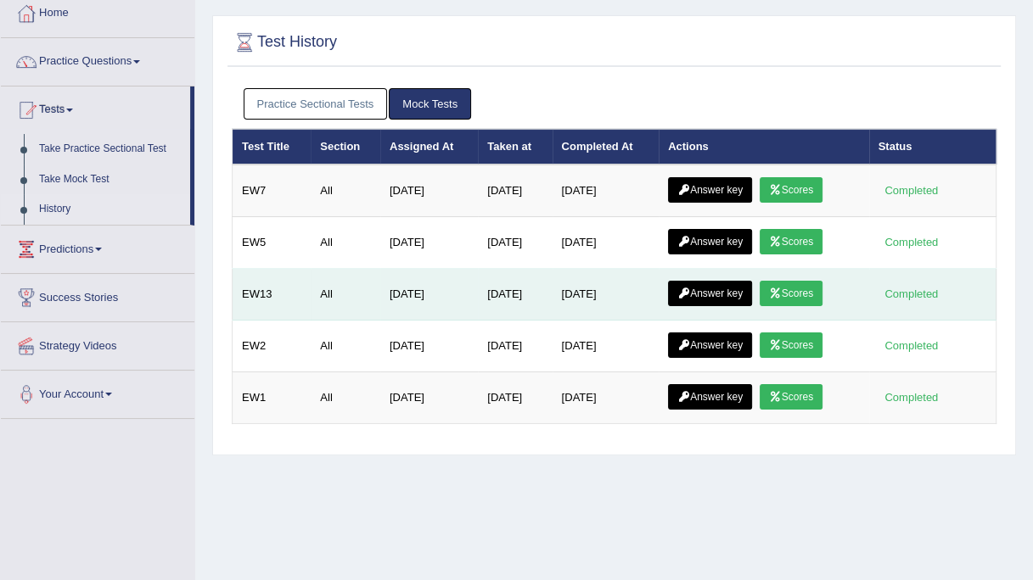
click at [805, 295] on link "Scores" at bounding box center [791, 293] width 63 height 25
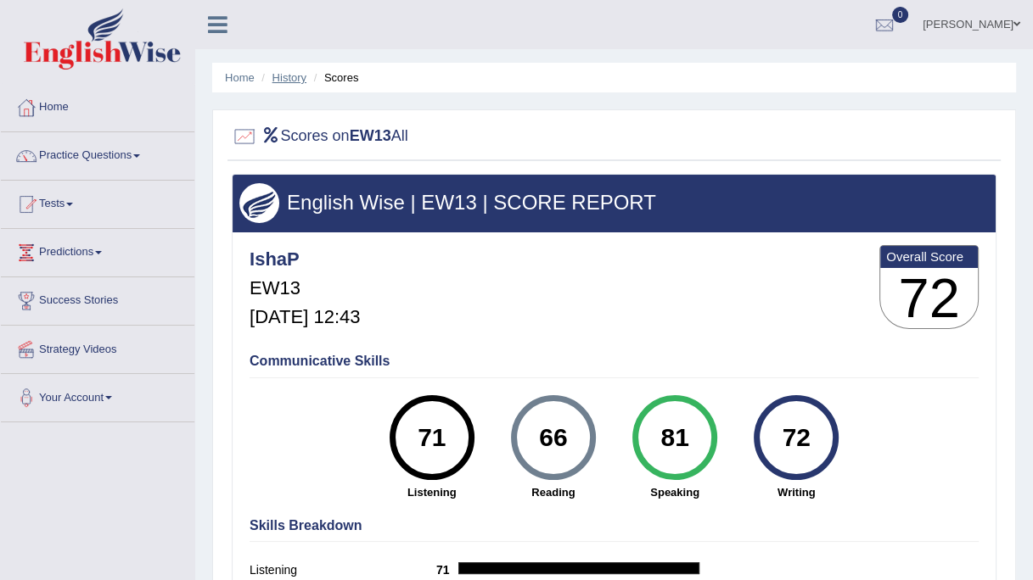
click at [284, 79] on link "History" at bounding box center [289, 77] width 34 height 13
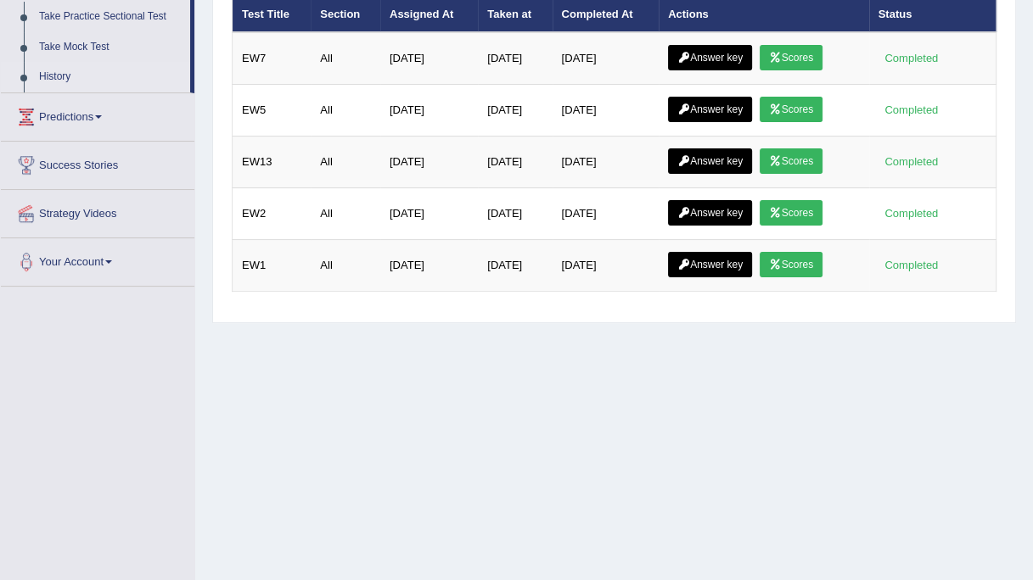
scroll to position [235, 0]
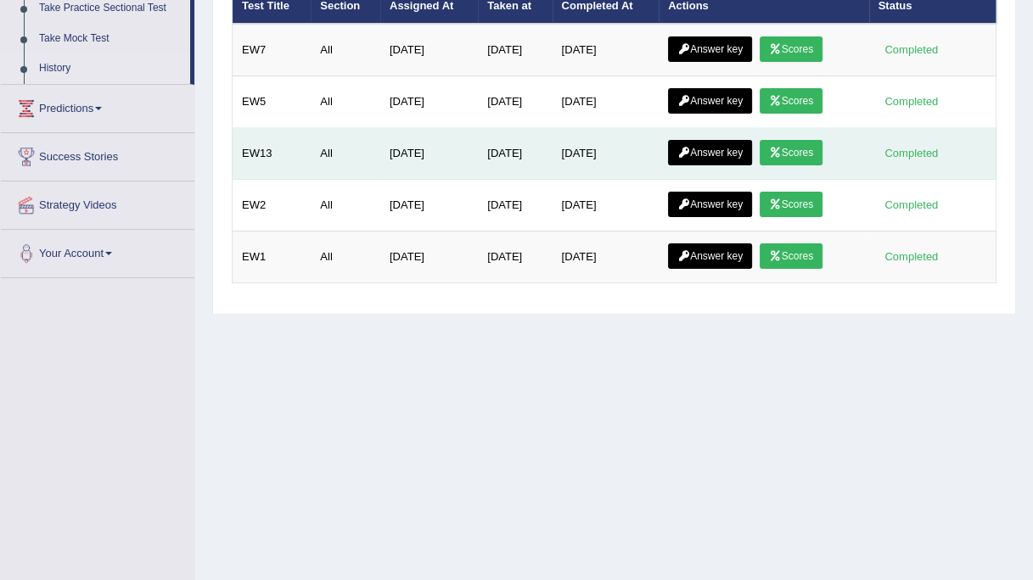
click at [705, 149] on link "Answer key" at bounding box center [710, 152] width 84 height 25
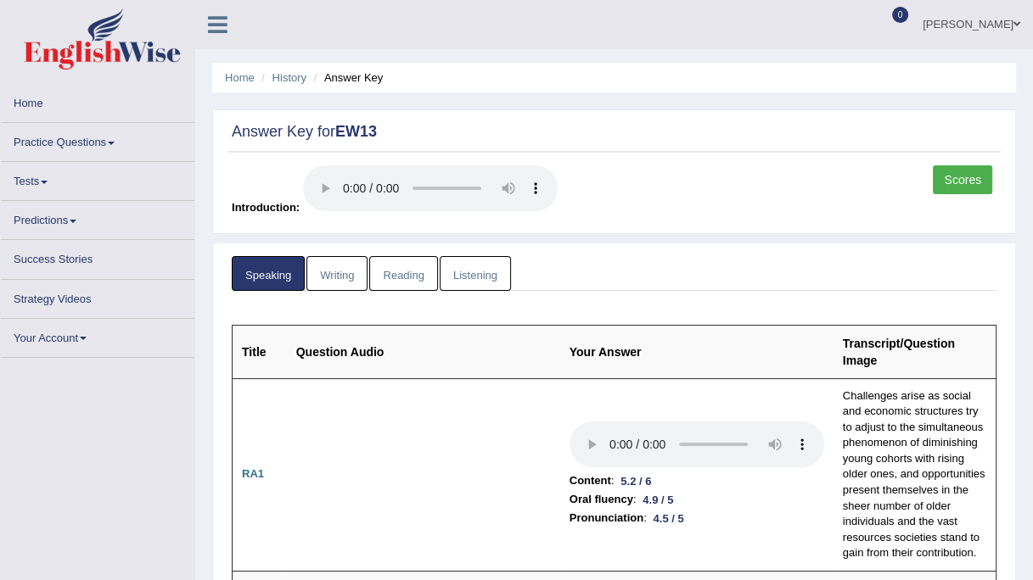
click at [348, 289] on link "Writing" at bounding box center [336, 273] width 61 height 35
click at [347, 289] on link "Writing" at bounding box center [336, 273] width 61 height 35
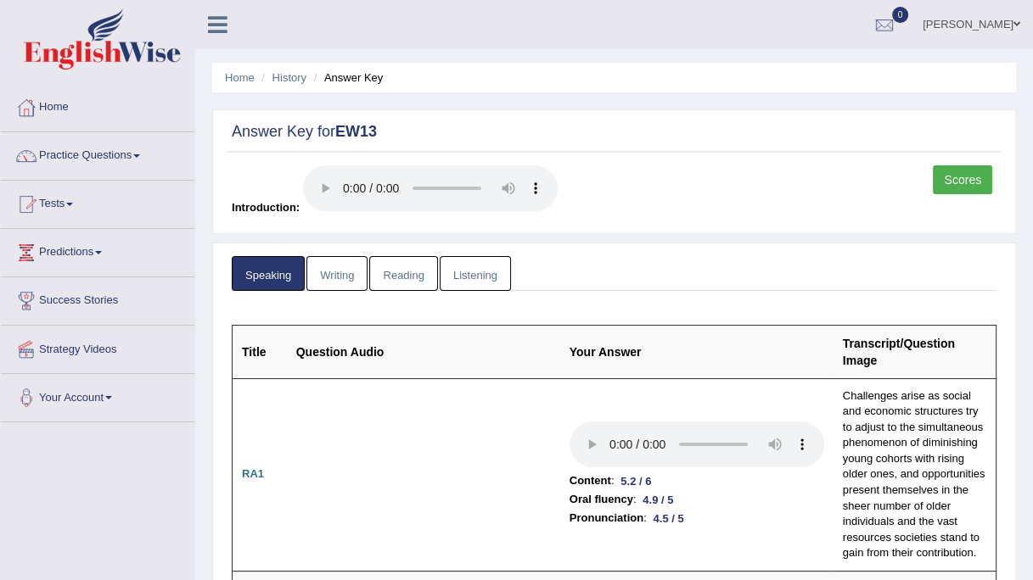
click at [333, 276] on link "Writing" at bounding box center [336, 273] width 61 height 35
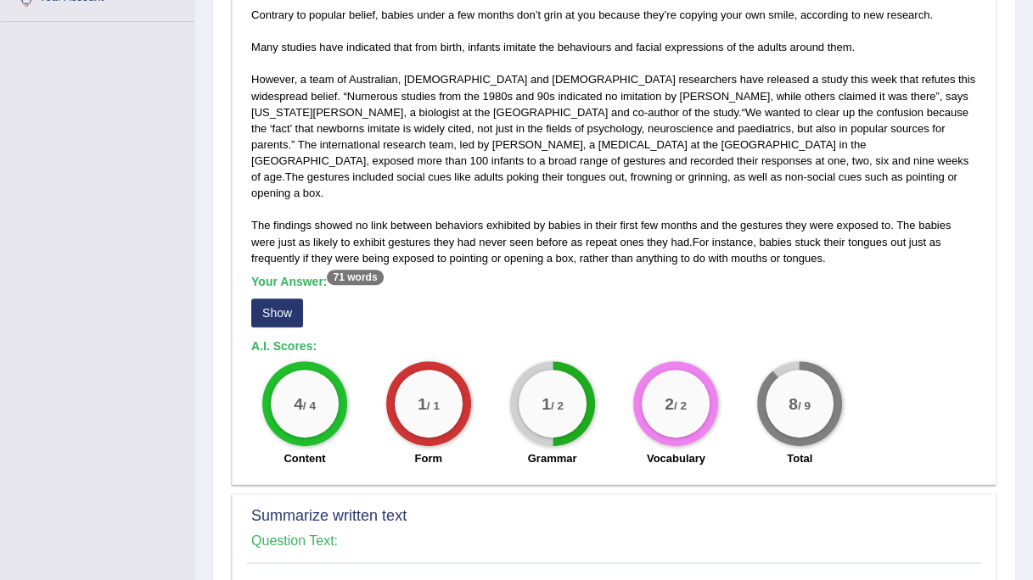
scroll to position [401, 0]
click at [265, 298] on button "Show" at bounding box center [277, 312] width 52 height 29
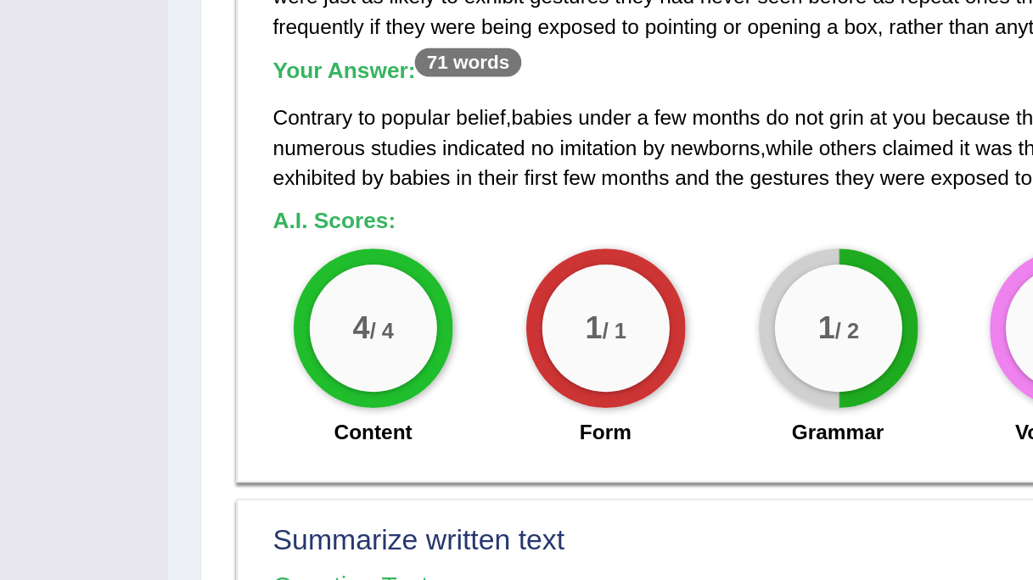
scroll to position [506, 0]
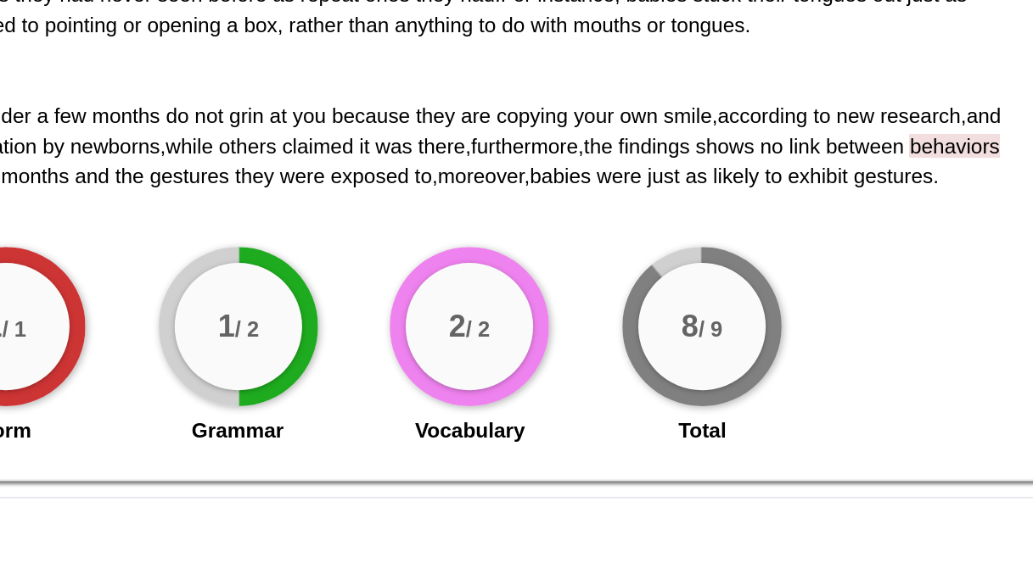
click at [928, 272] on div "4 / 4 Content 1 / 1 Form 1 / 2 Grammar 2 / 2 Vocabulary 8 / 9 Total" at bounding box center [614, 326] width 743 height 109
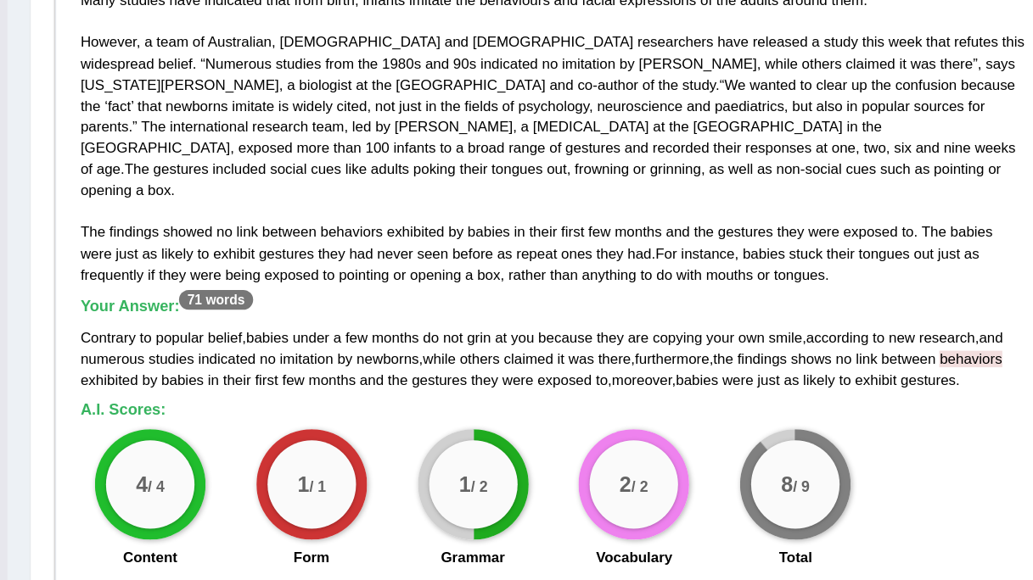
scroll to position [311, 0]
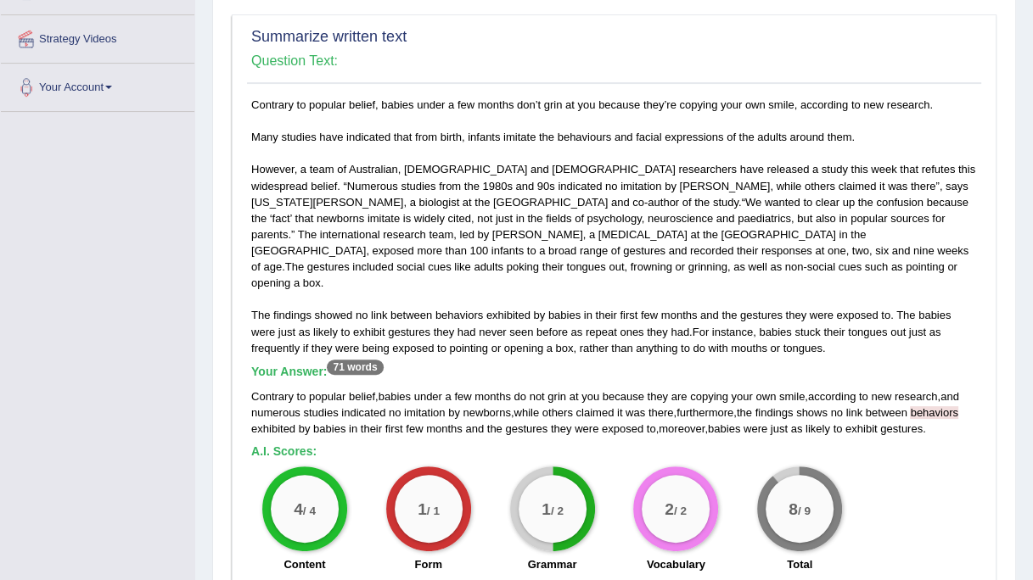
click at [496, 316] on div "Contrary to popular belief, babies under a few months don’t grin at you because…" at bounding box center [614, 339] width 734 height 485
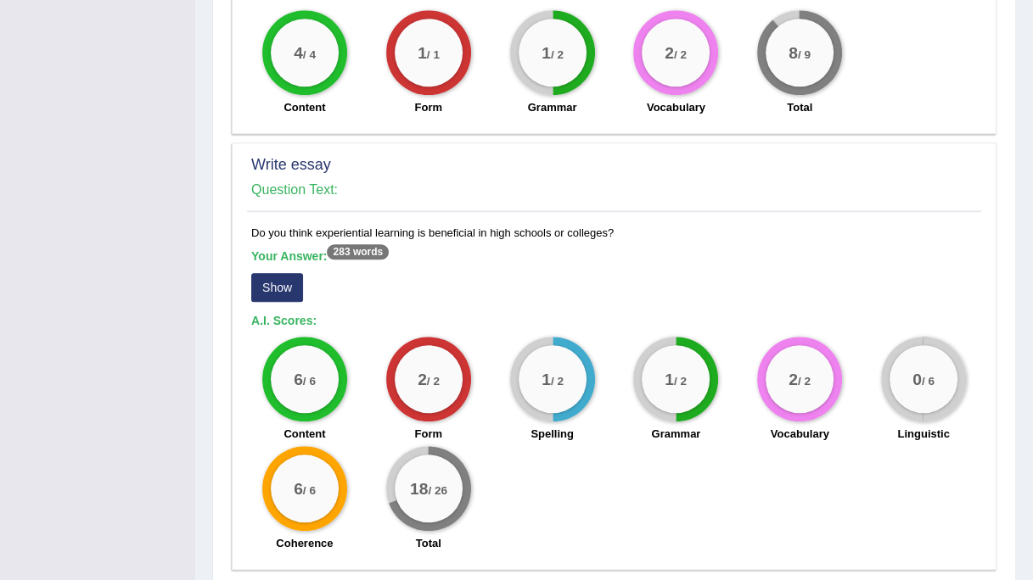
scroll to position [1256, 0]
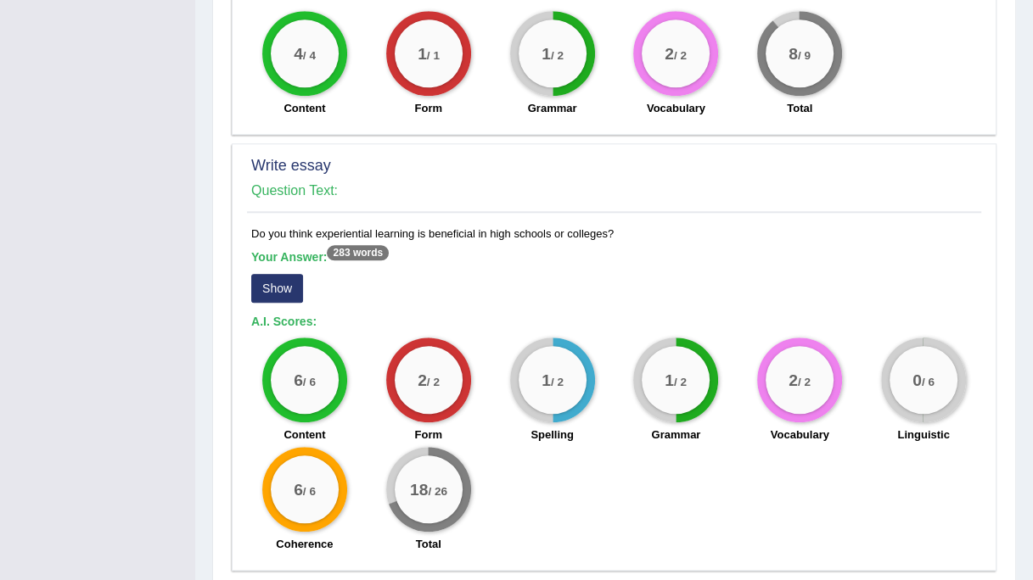
click at [285, 274] on button "Show" at bounding box center [277, 288] width 52 height 29
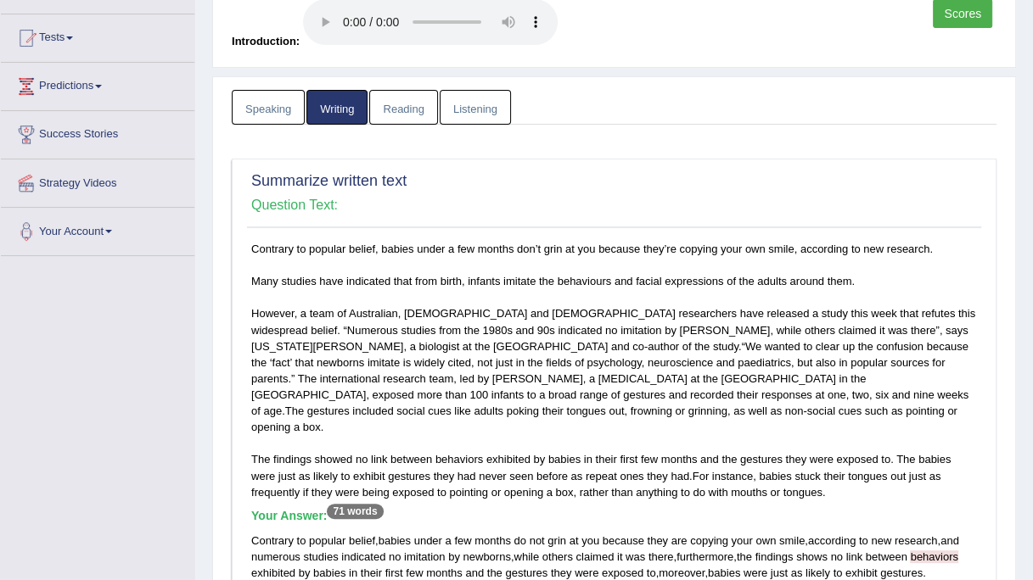
scroll to position [0, 0]
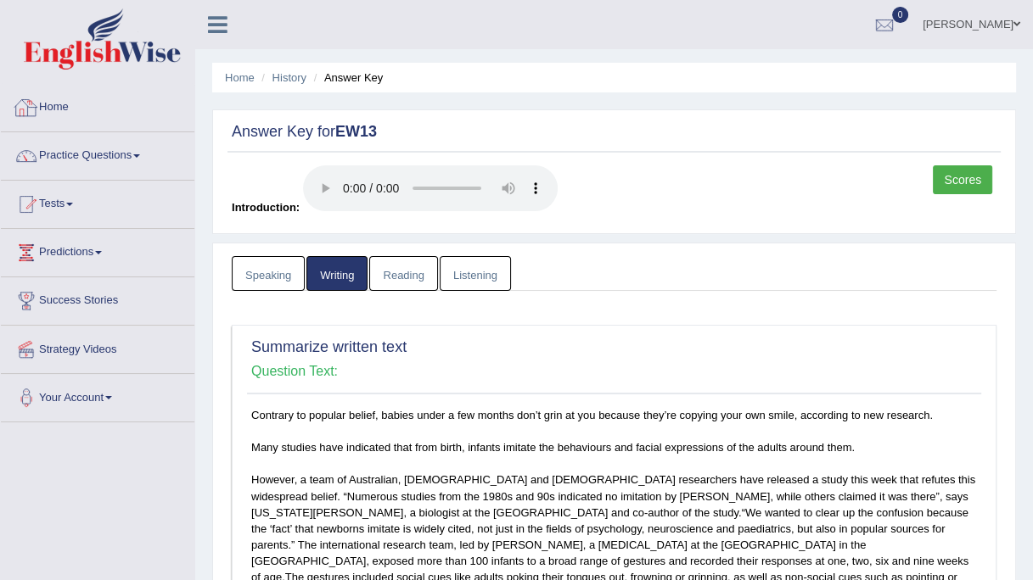
click at [65, 105] on link "Home" at bounding box center [97, 105] width 193 height 42
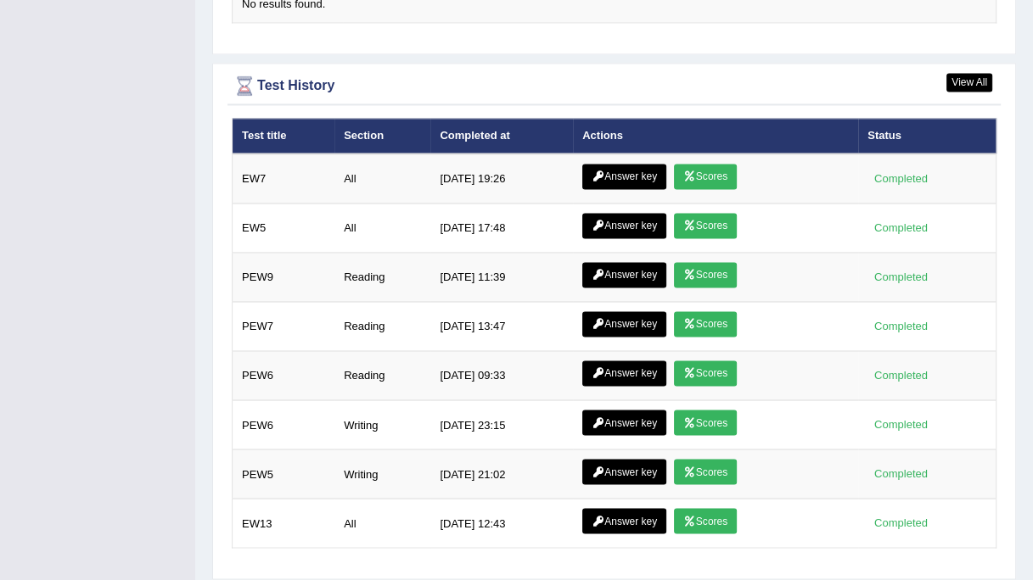
scroll to position [2212, 0]
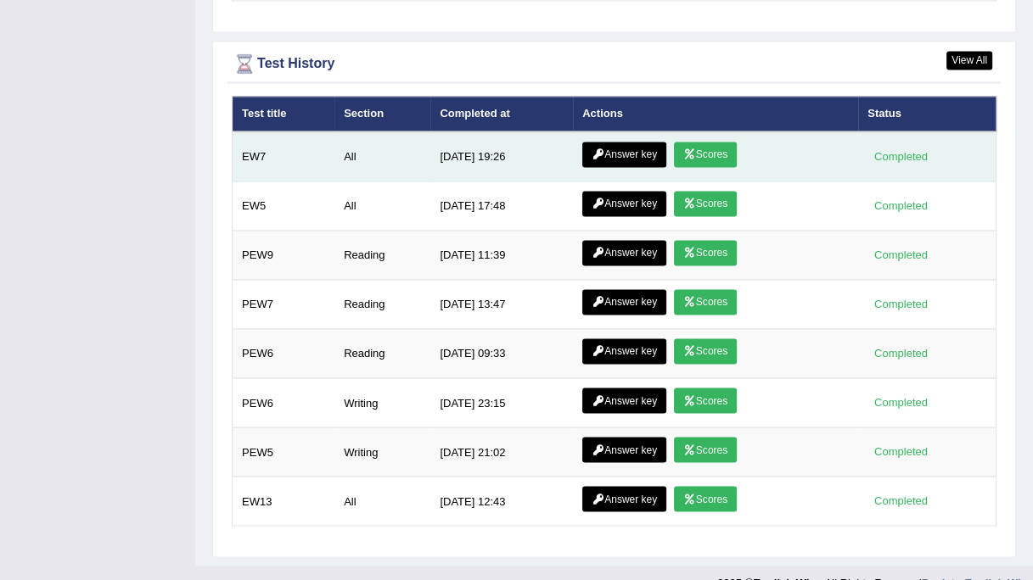
click at [685, 142] on link "Scores" at bounding box center [705, 154] width 63 height 25
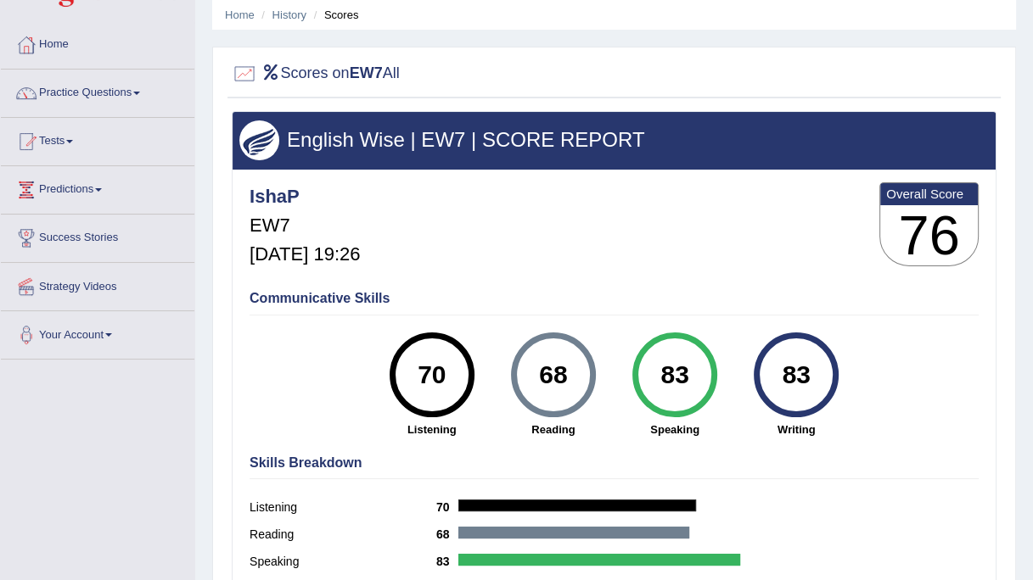
scroll to position [62, 0]
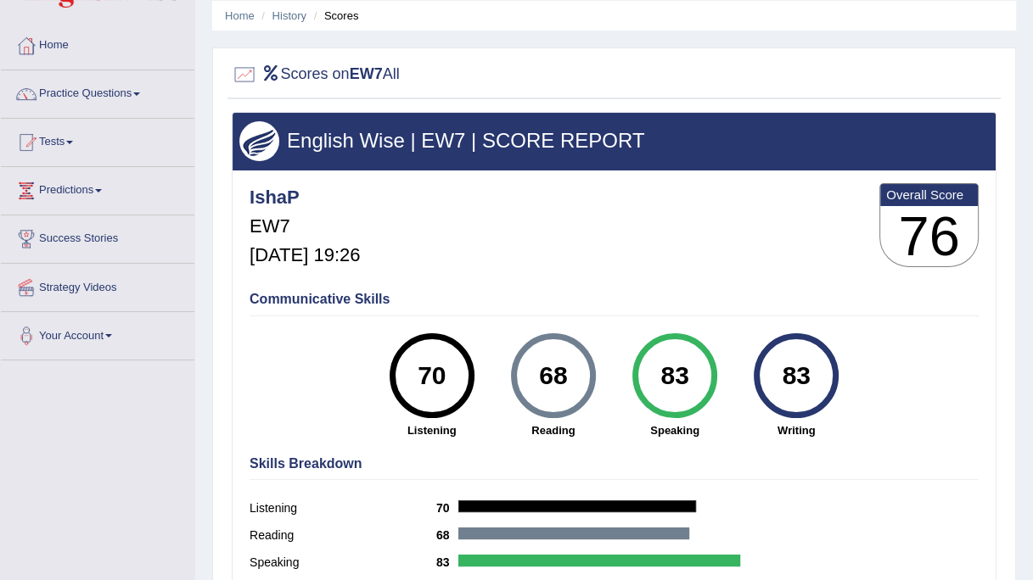
click at [460, 238] on div "IshaP EW7 [DATE] 19:26 Overall Score 76" at bounding box center [613, 229] width 737 height 101
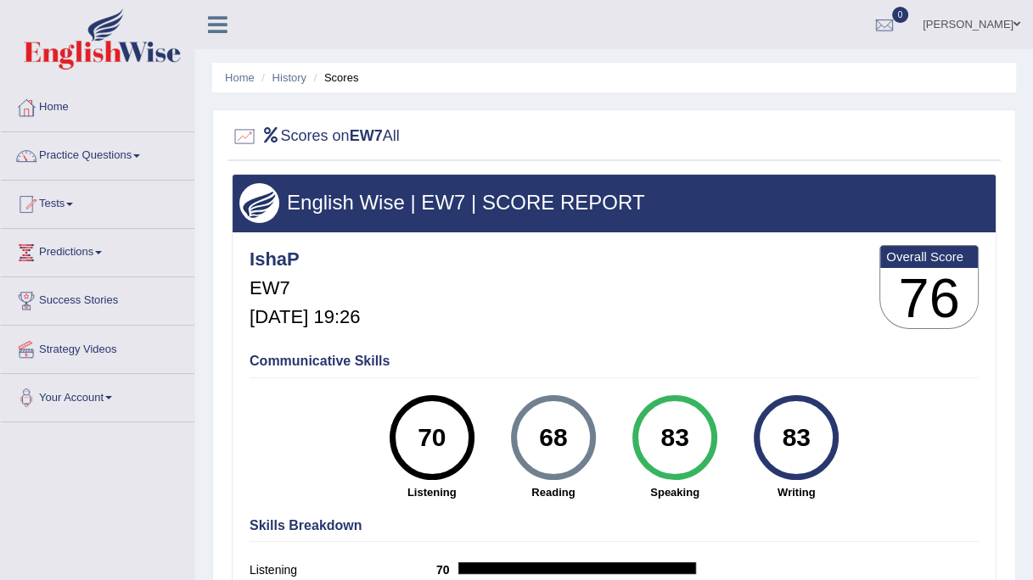
click at [244, 86] on ul "Home History Scores" at bounding box center [614, 78] width 804 height 30
click at [283, 75] on link "History" at bounding box center [289, 77] width 34 height 13
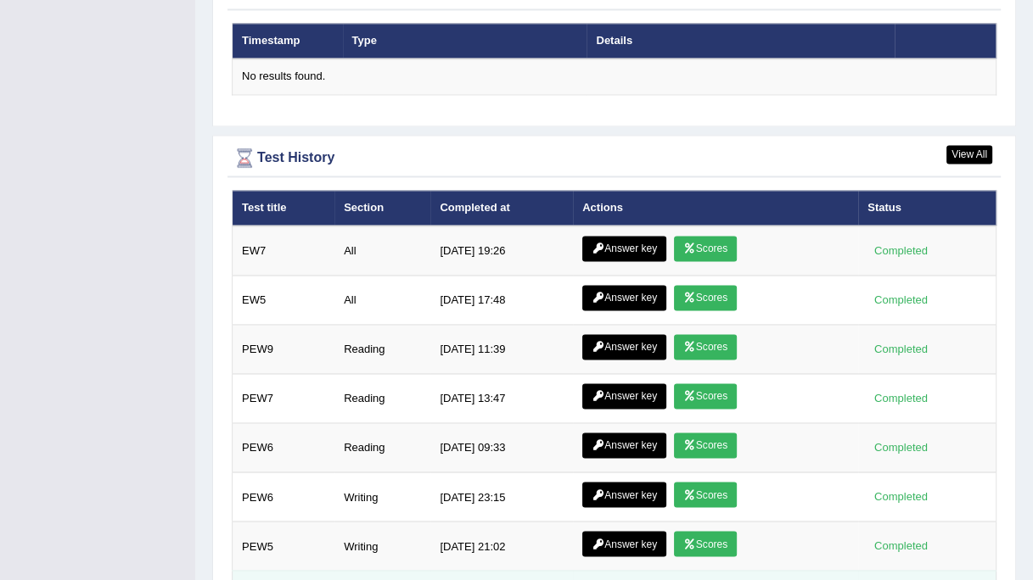
scroll to position [2117, 0]
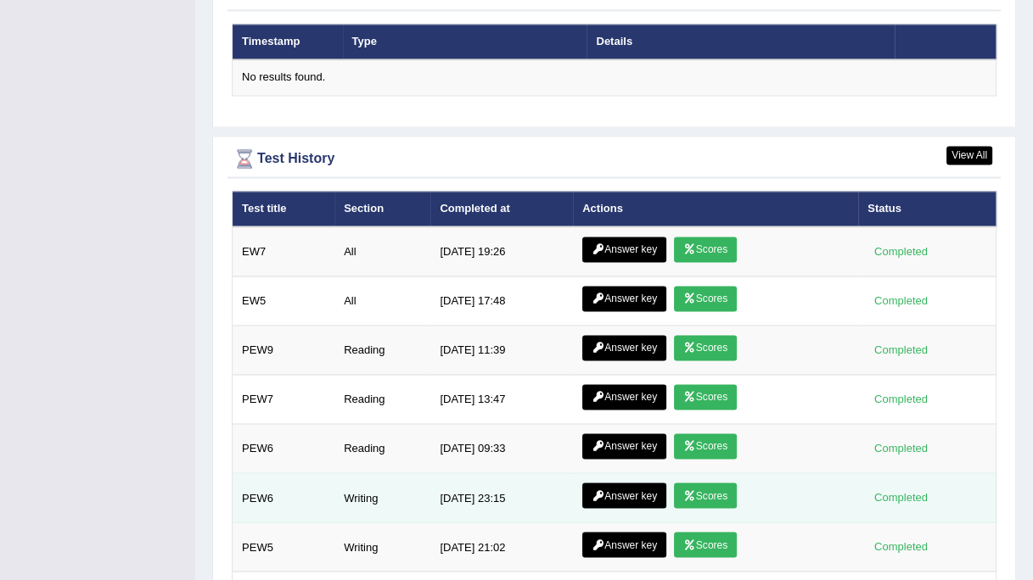
click at [642, 483] on link "Answer key" at bounding box center [624, 495] width 84 height 25
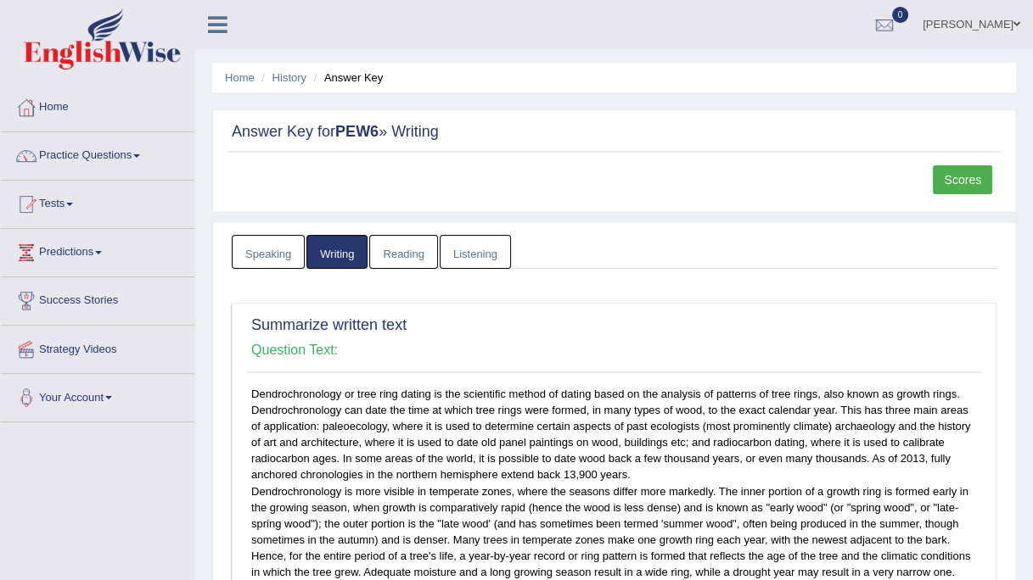
click at [360, 419] on div "Dendrochronology or tree ring dating is the scientific method of dating based o…" at bounding box center [614, 588] width 734 height 405
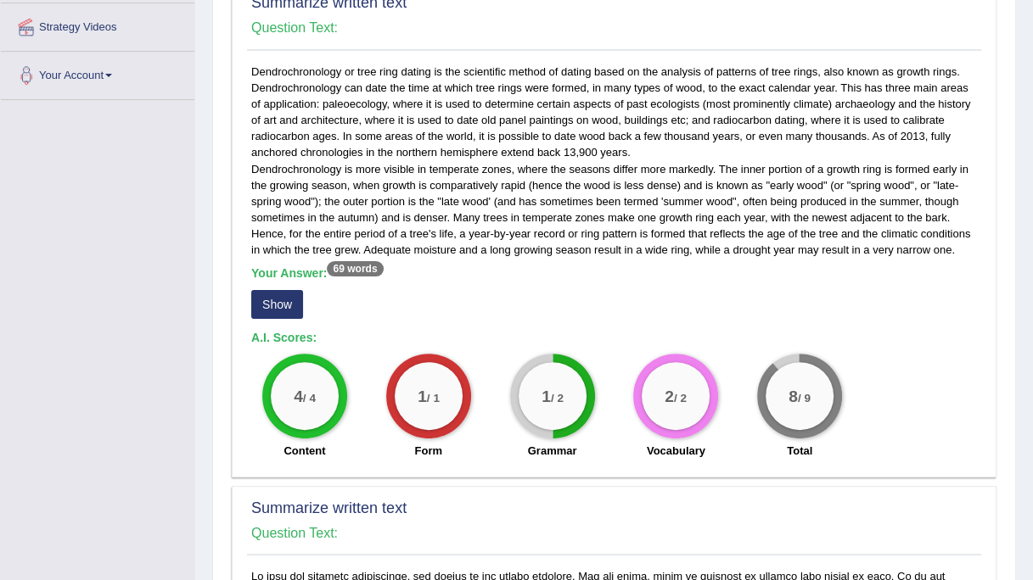
scroll to position [320, 0]
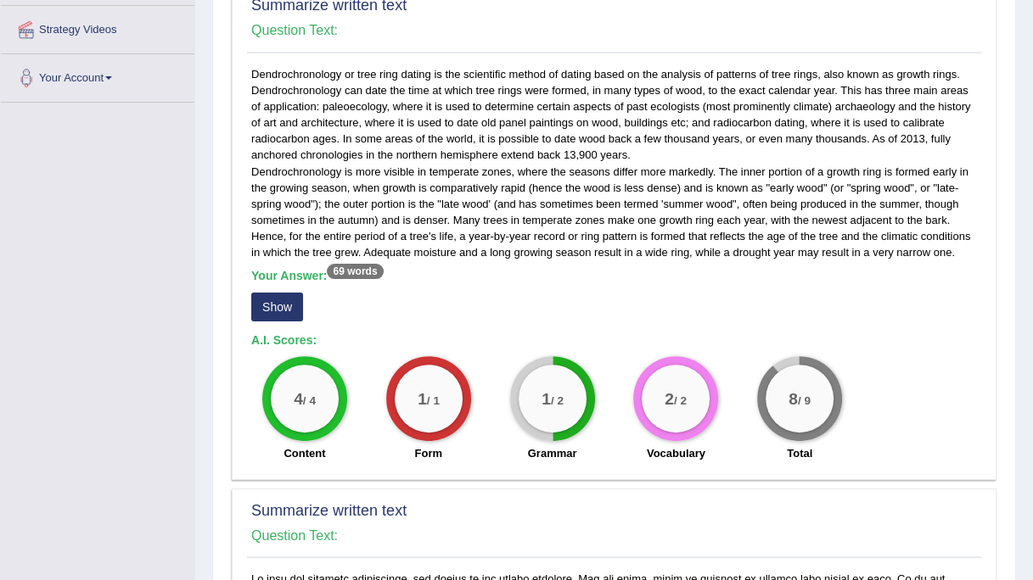
click at [270, 312] on button "Show" at bounding box center [277, 307] width 52 height 29
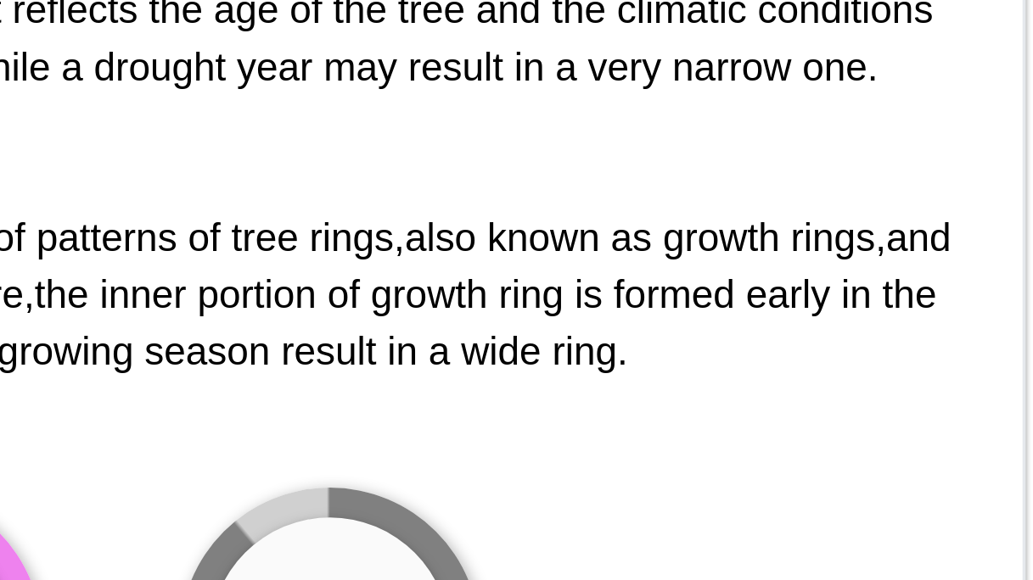
scroll to position [371, 0]
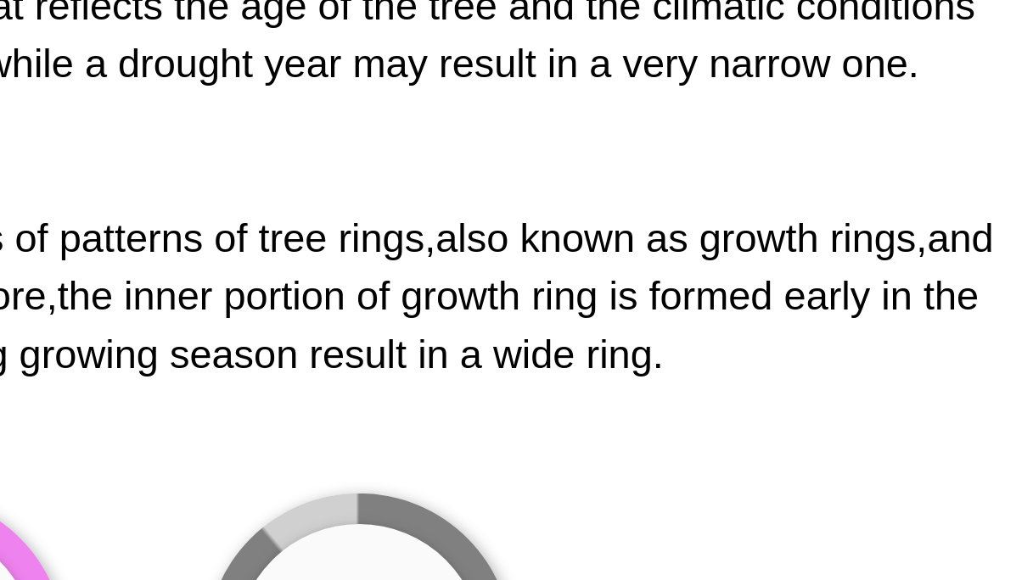
click at [946, 283] on div "Dendrochronology or tree ring dating is the scientific method of dating based o…" at bounding box center [614, 266] width 726 height 48
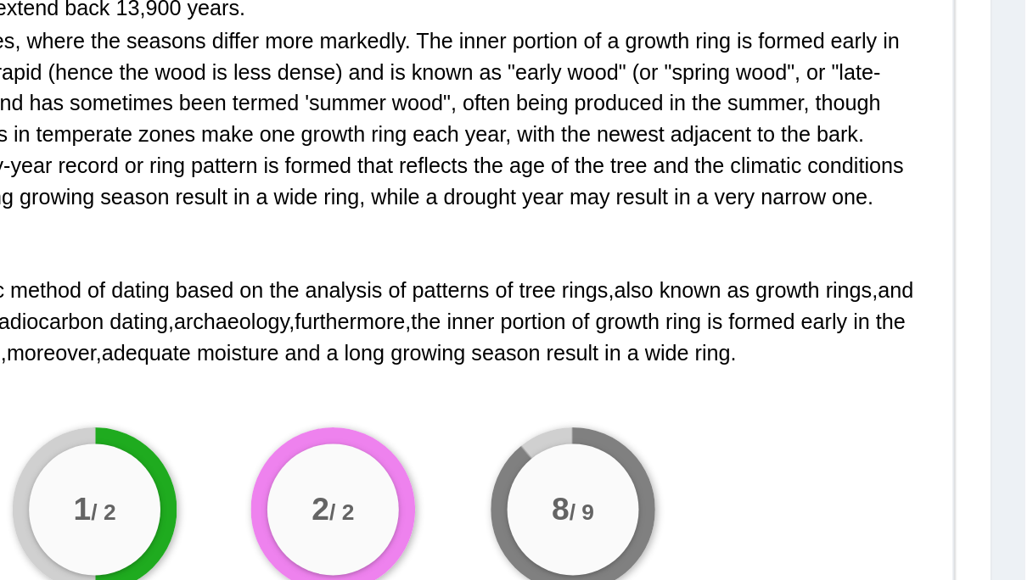
click at [881, 283] on span "ring" at bounding box center [871, 282] width 19 height 13
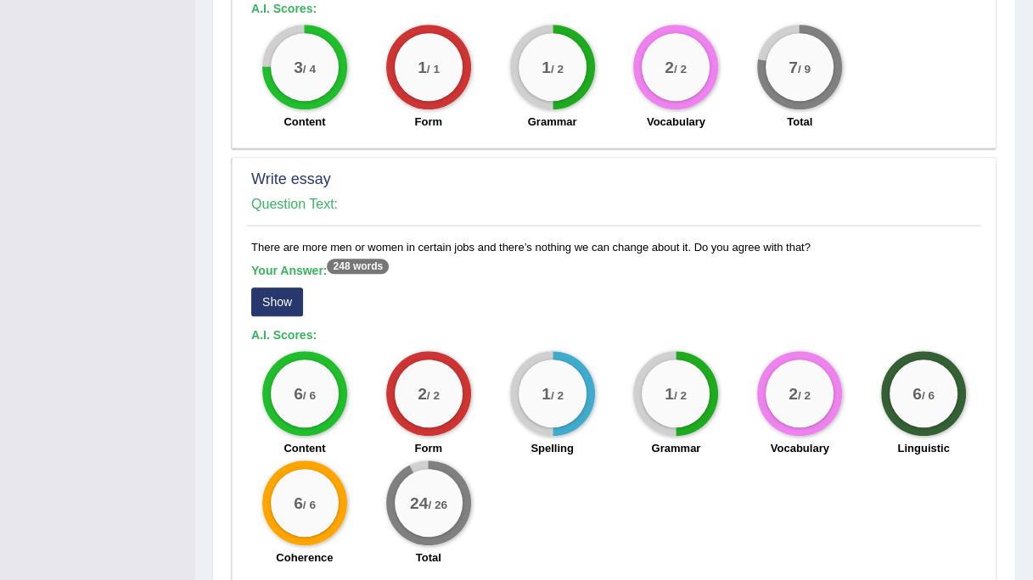
scroll to position [1187, 0]
